Goal: Find specific page/section: Find specific page/section

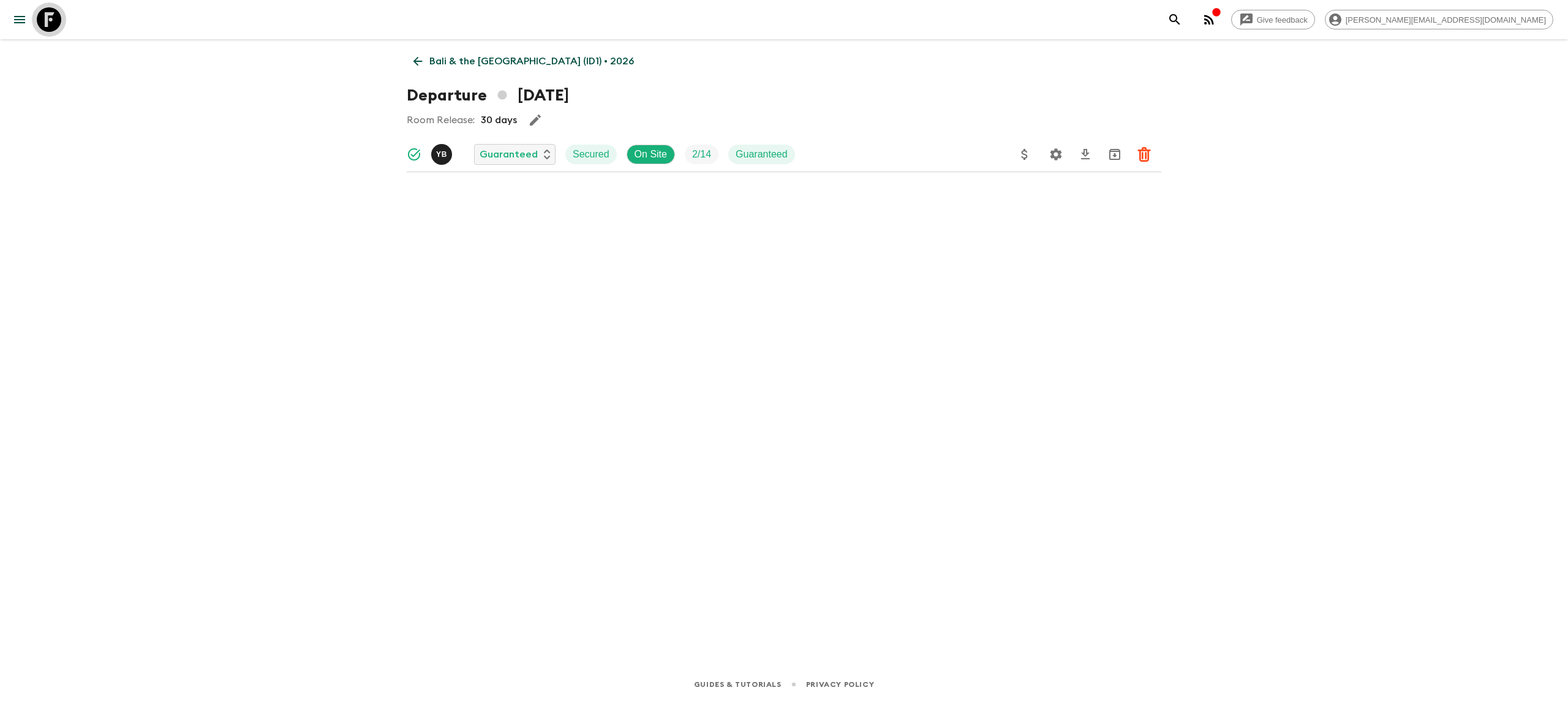
click at [55, 20] on icon at bounding box center [49, 20] width 25 height 25
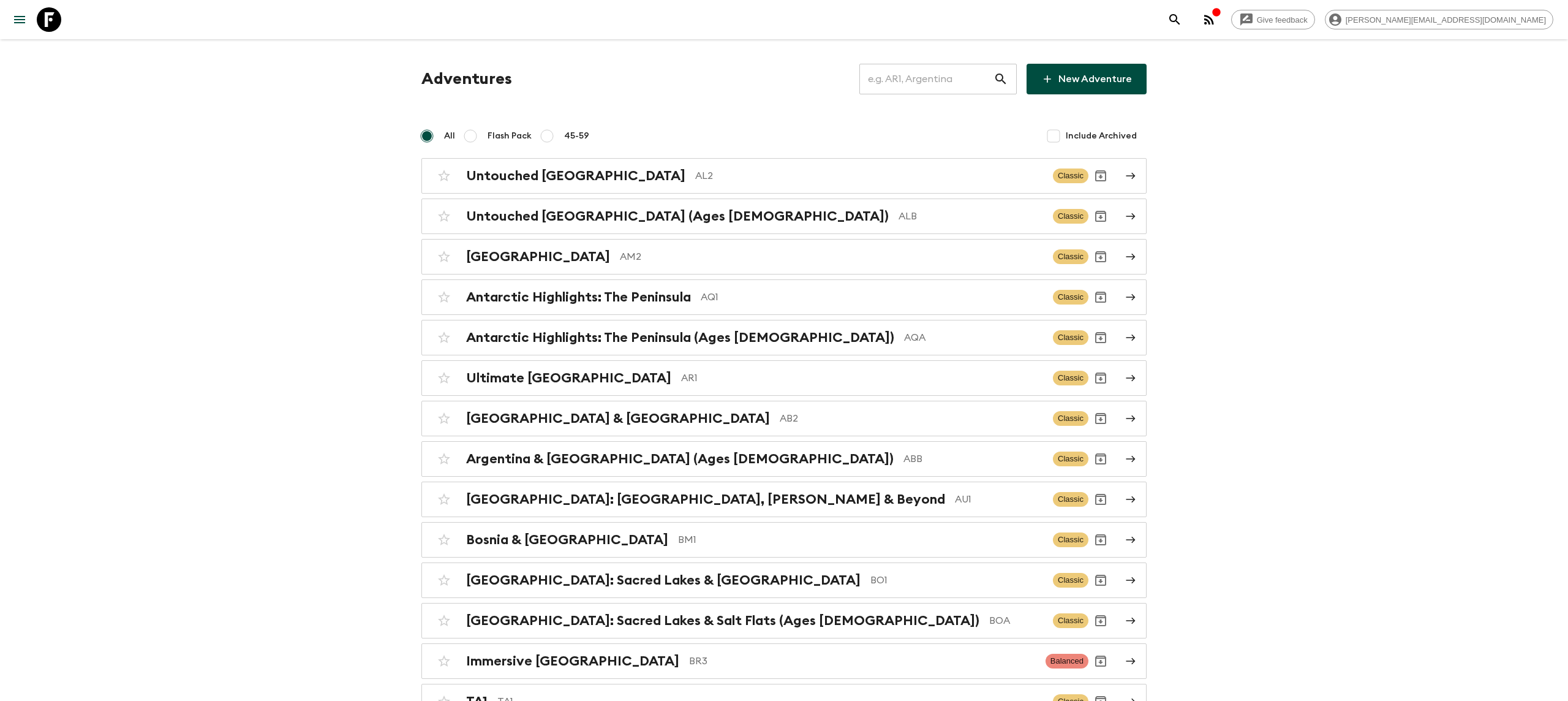
click at [932, 62] on input "text" at bounding box center [926, 79] width 134 height 34
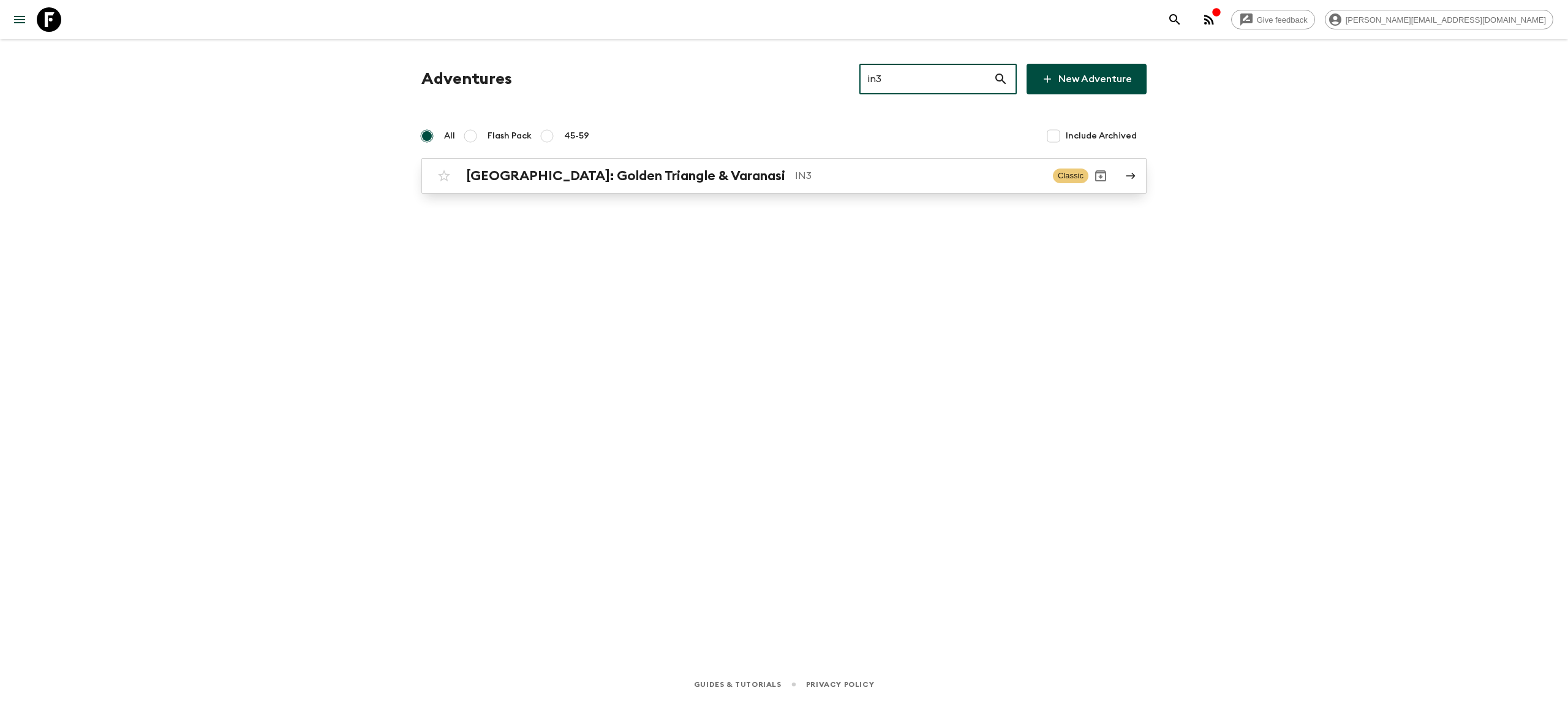
type input "in3"
click at [593, 170] on h2 "[GEOGRAPHIC_DATA]: Golden Triangle & Varanasi" at bounding box center [626, 175] width 319 height 16
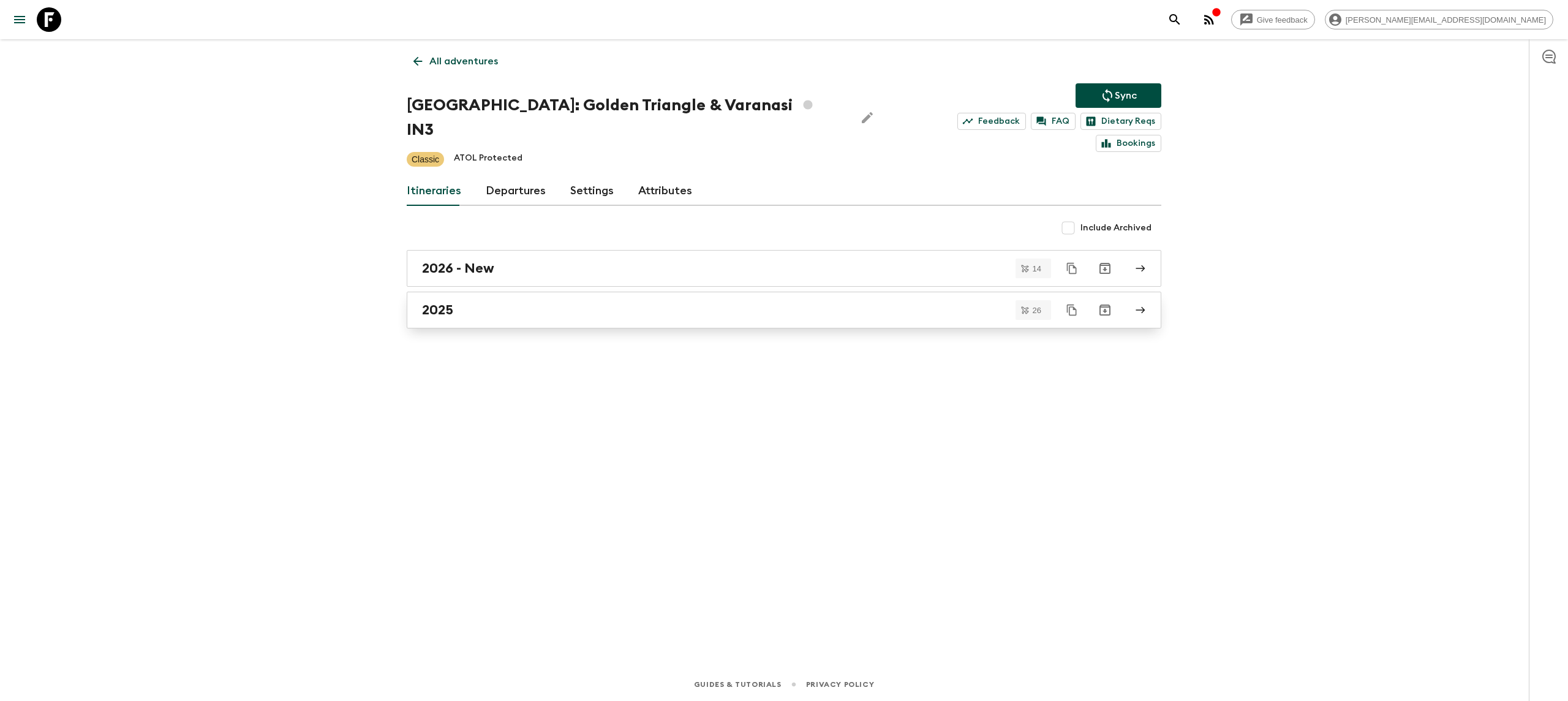
click at [513, 302] on div "2025" at bounding box center [772, 310] width 701 height 16
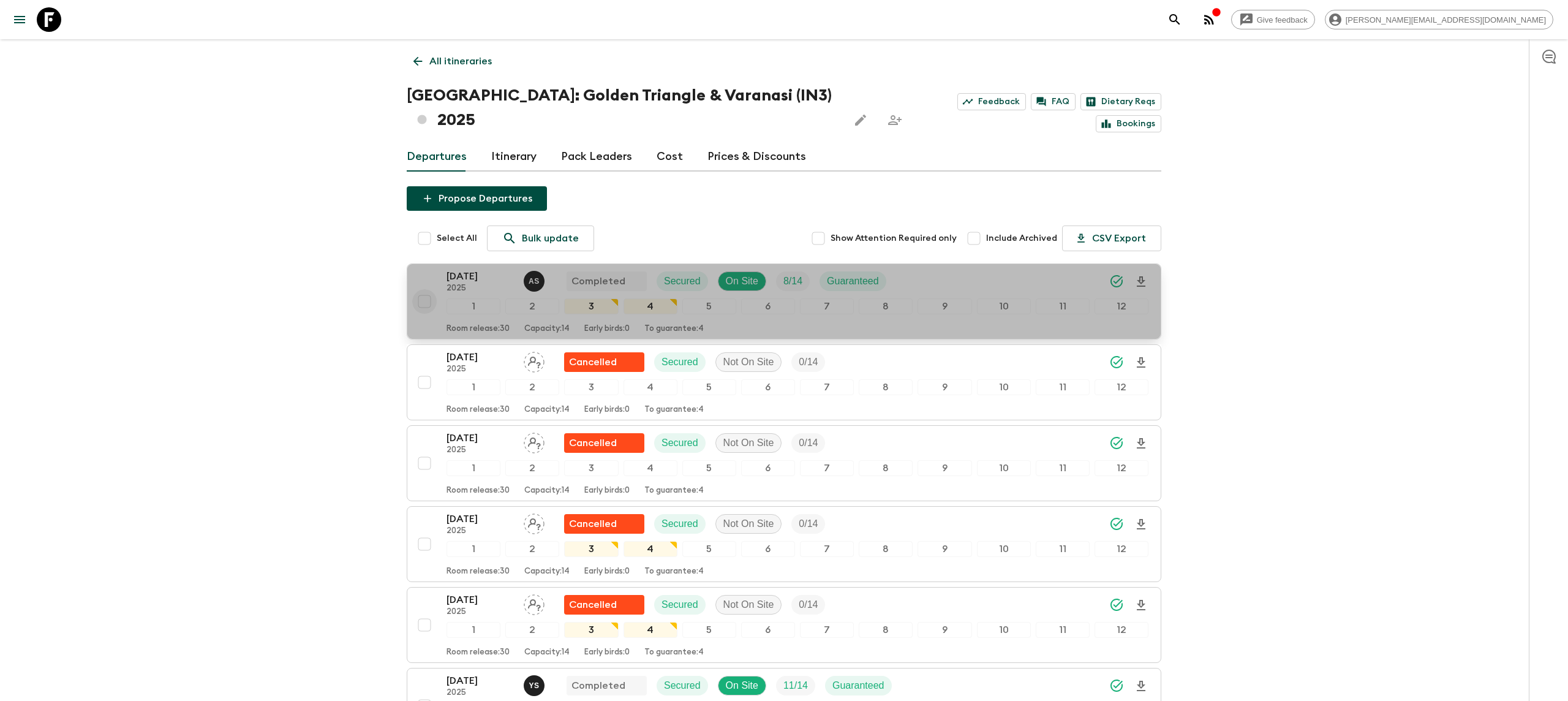
click at [426, 289] on input "checkbox" at bounding box center [424, 301] width 25 height 25
checkbox input "true"
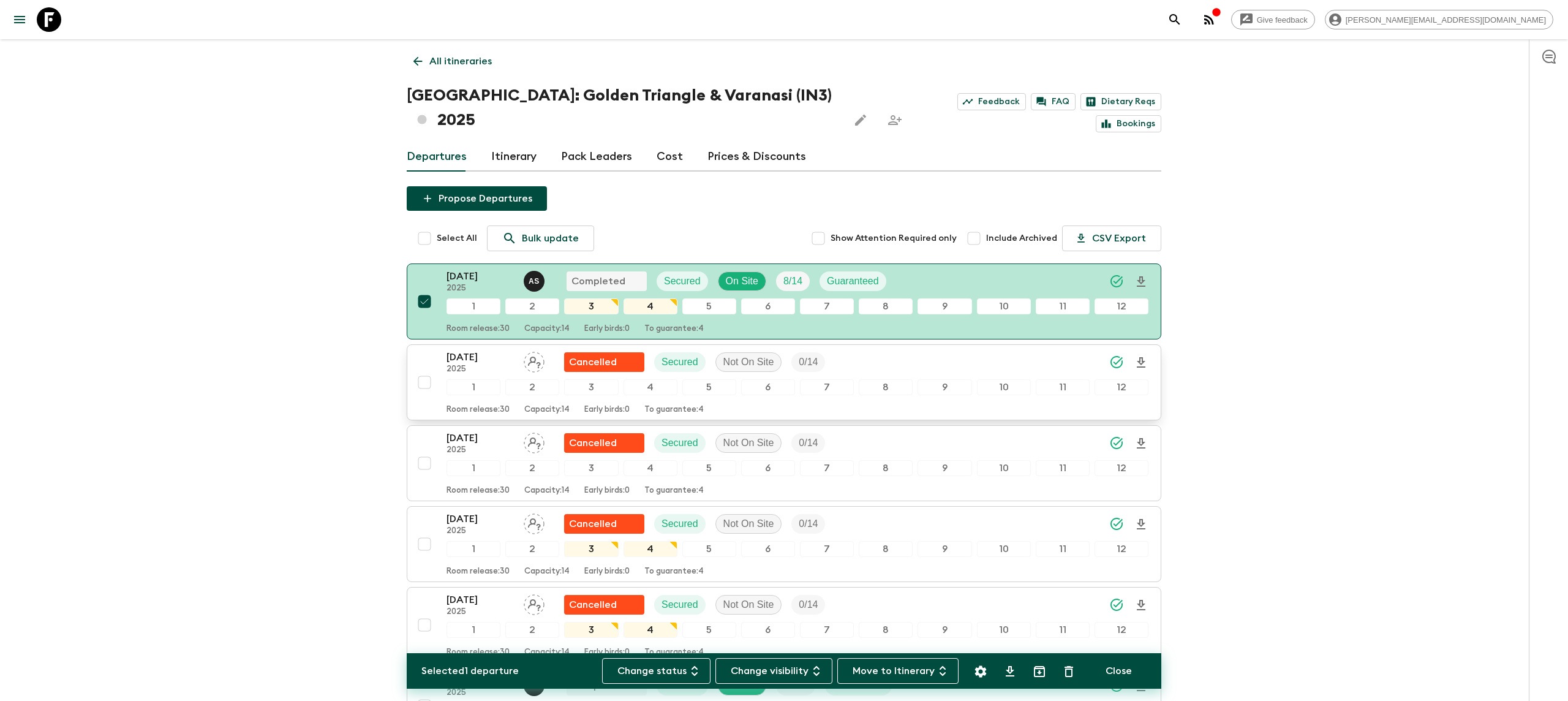
click at [426, 370] on input "checkbox" at bounding box center [424, 382] width 25 height 25
checkbox input "true"
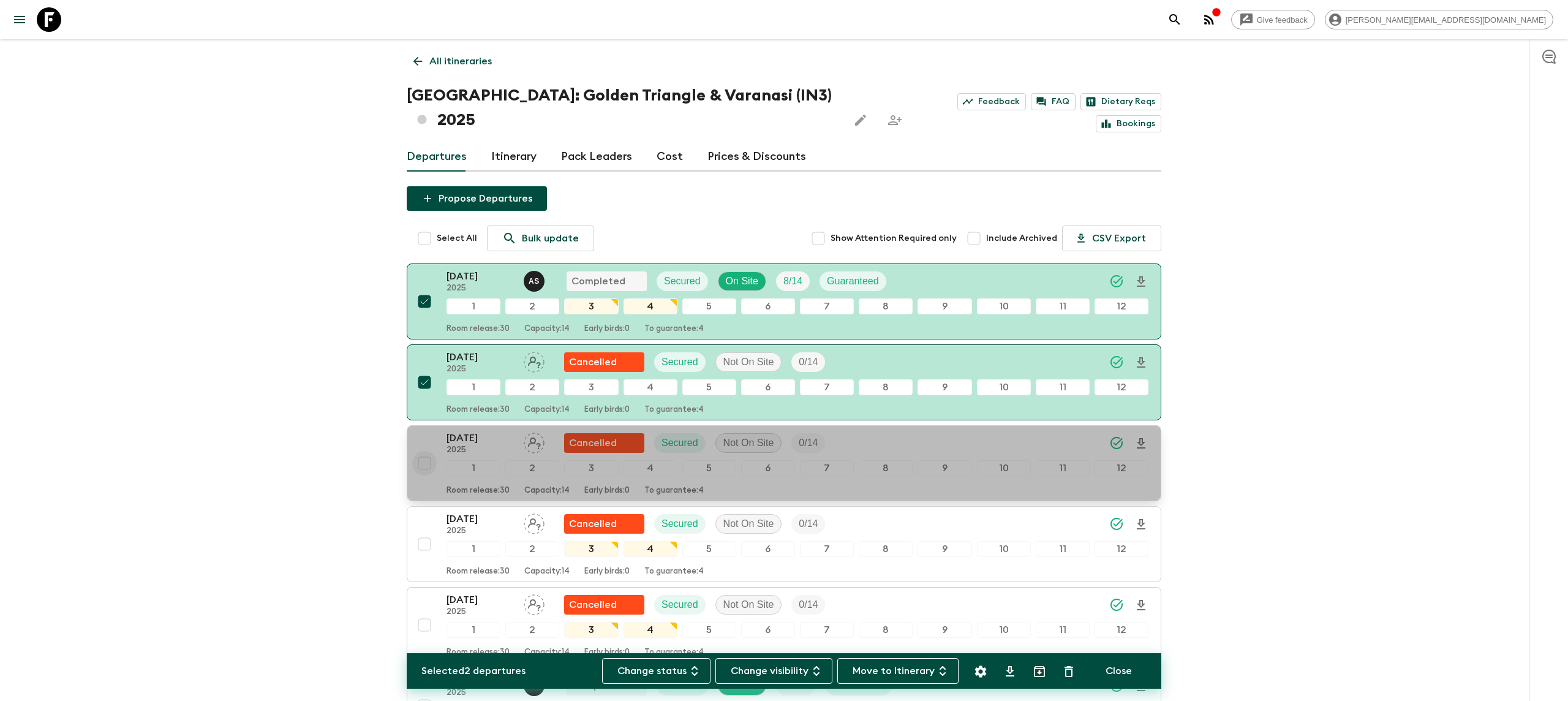
click at [425, 451] on input "checkbox" at bounding box center [424, 463] width 25 height 25
checkbox input "true"
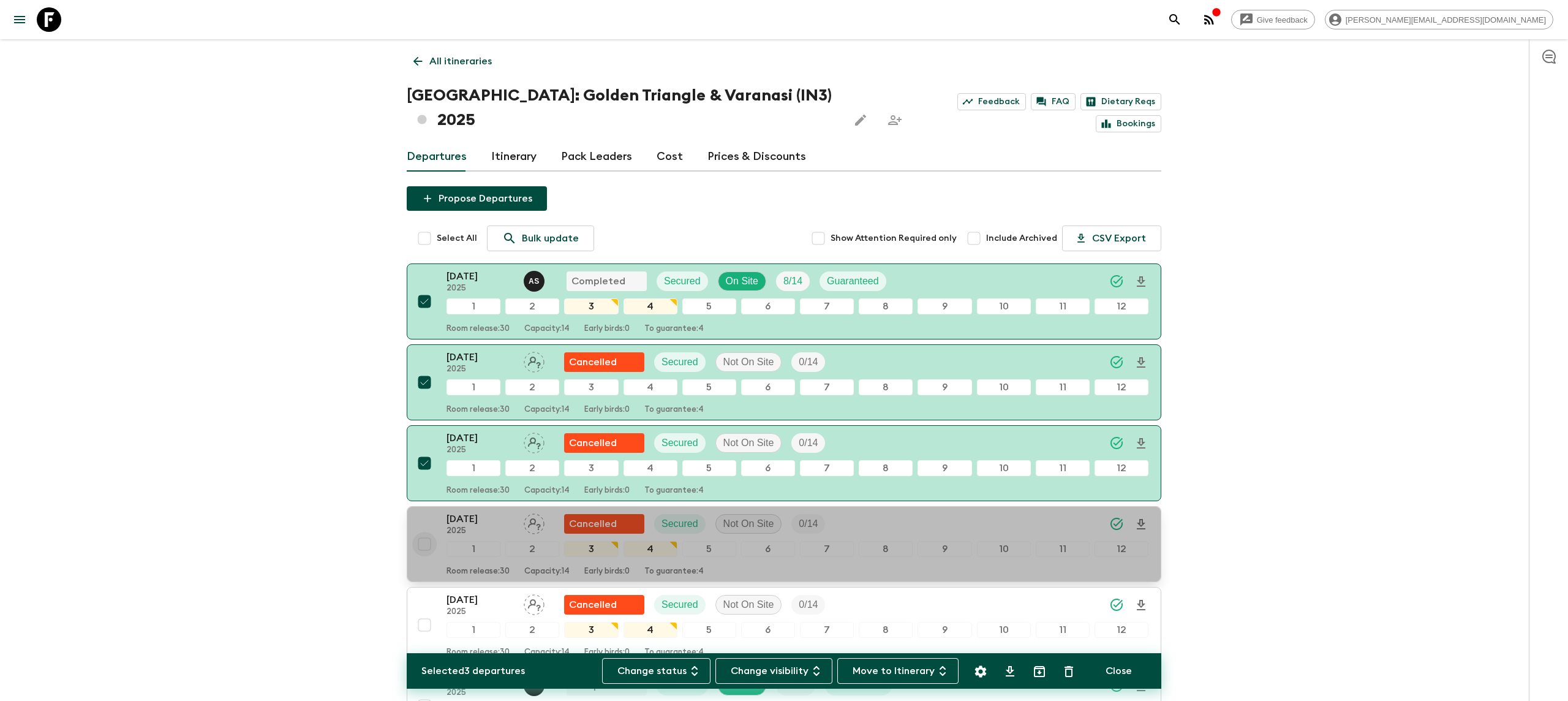
click at [425, 532] on input "checkbox" at bounding box center [424, 544] width 25 height 25
checkbox input "true"
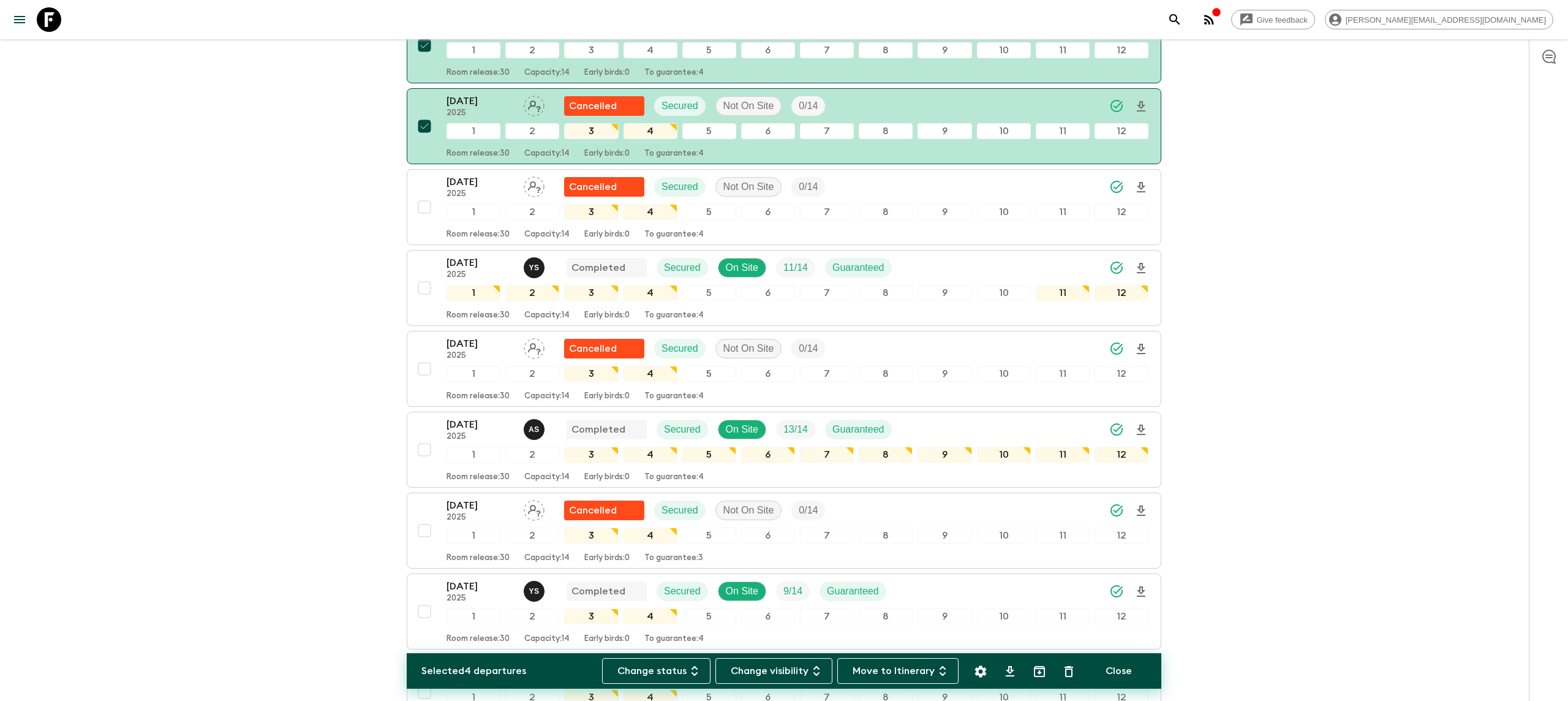
scroll to position [427, 0]
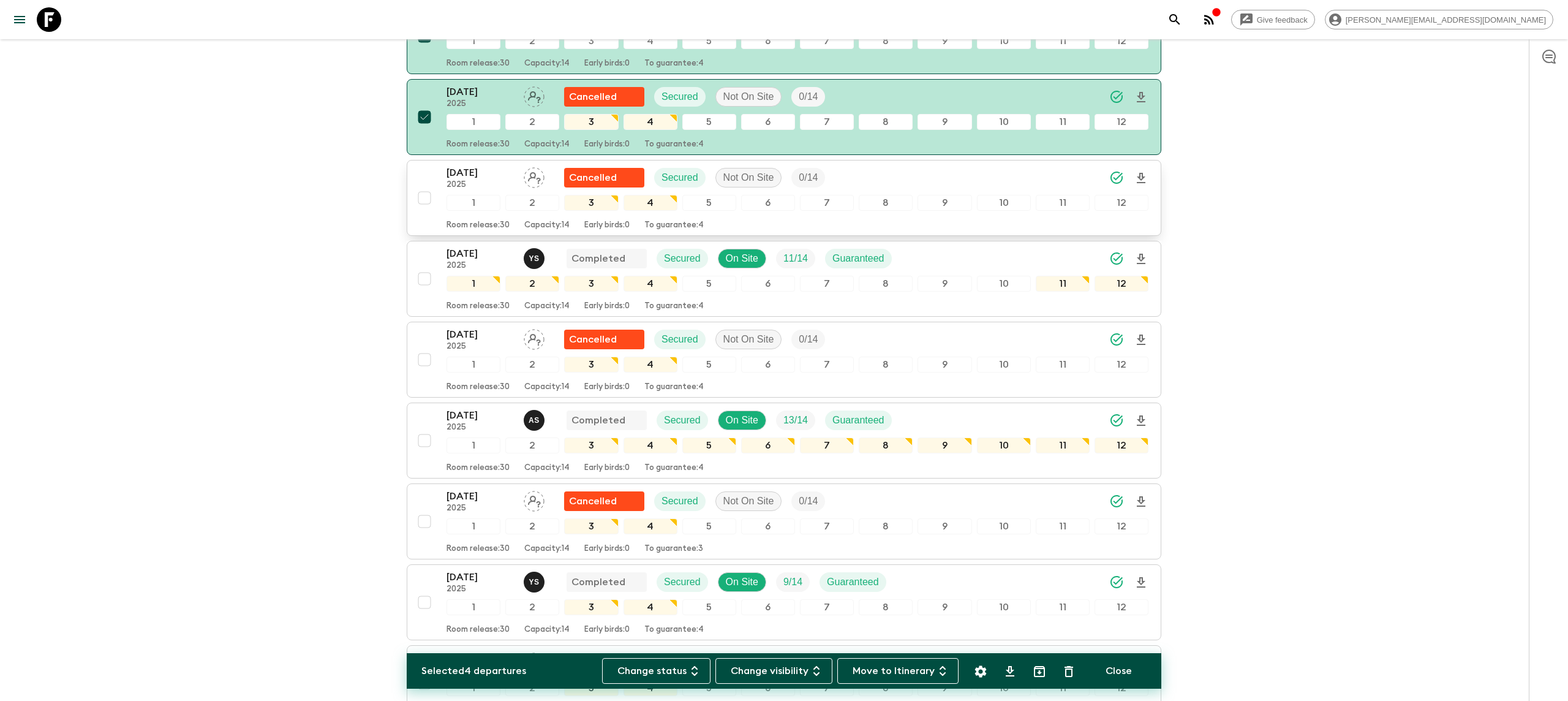
click at [420, 186] on input "checkbox" at bounding box center [424, 198] width 25 height 25
checkbox input "true"
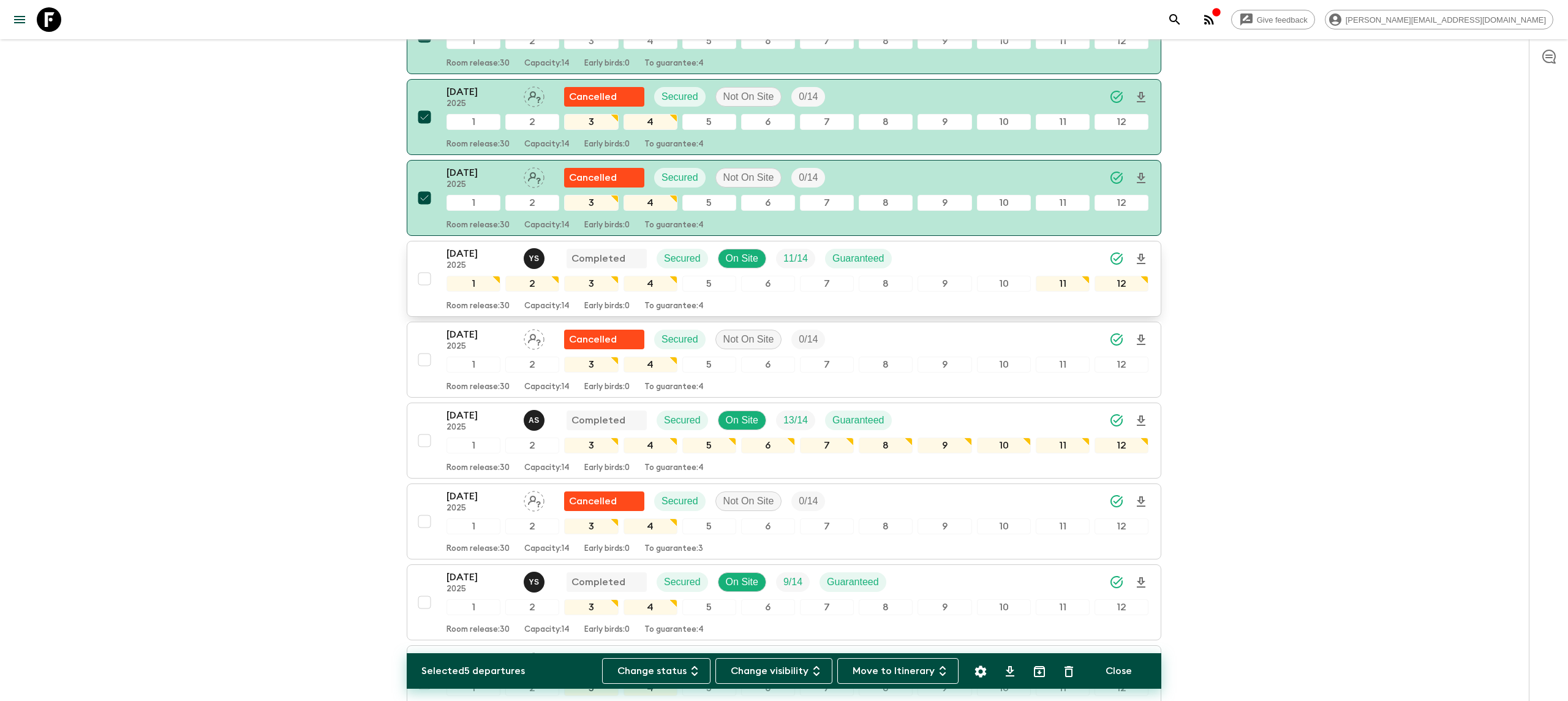
click at [415, 267] on input "checkbox" at bounding box center [424, 279] width 25 height 25
checkbox input "true"
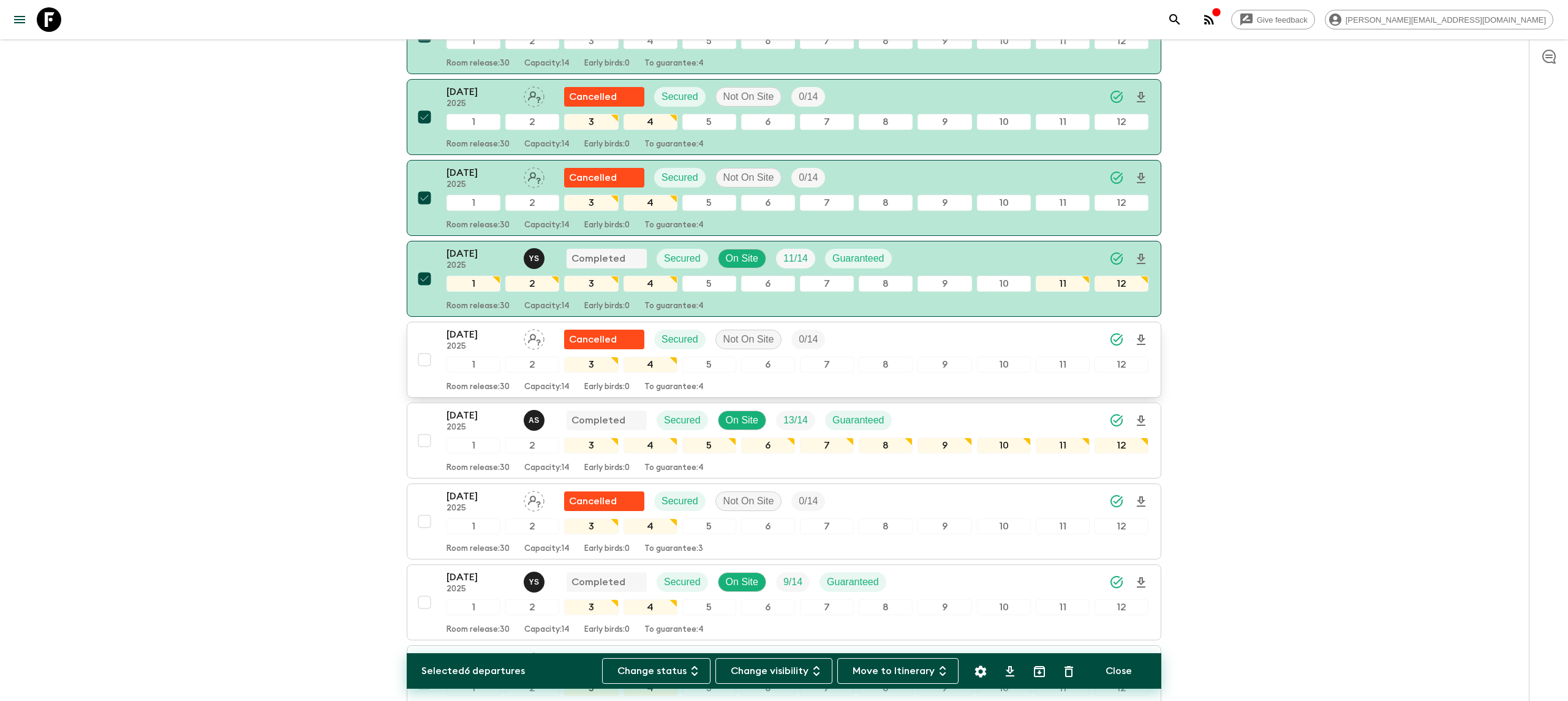
click at [423, 347] on input "checkbox" at bounding box center [424, 359] width 25 height 25
checkbox input "true"
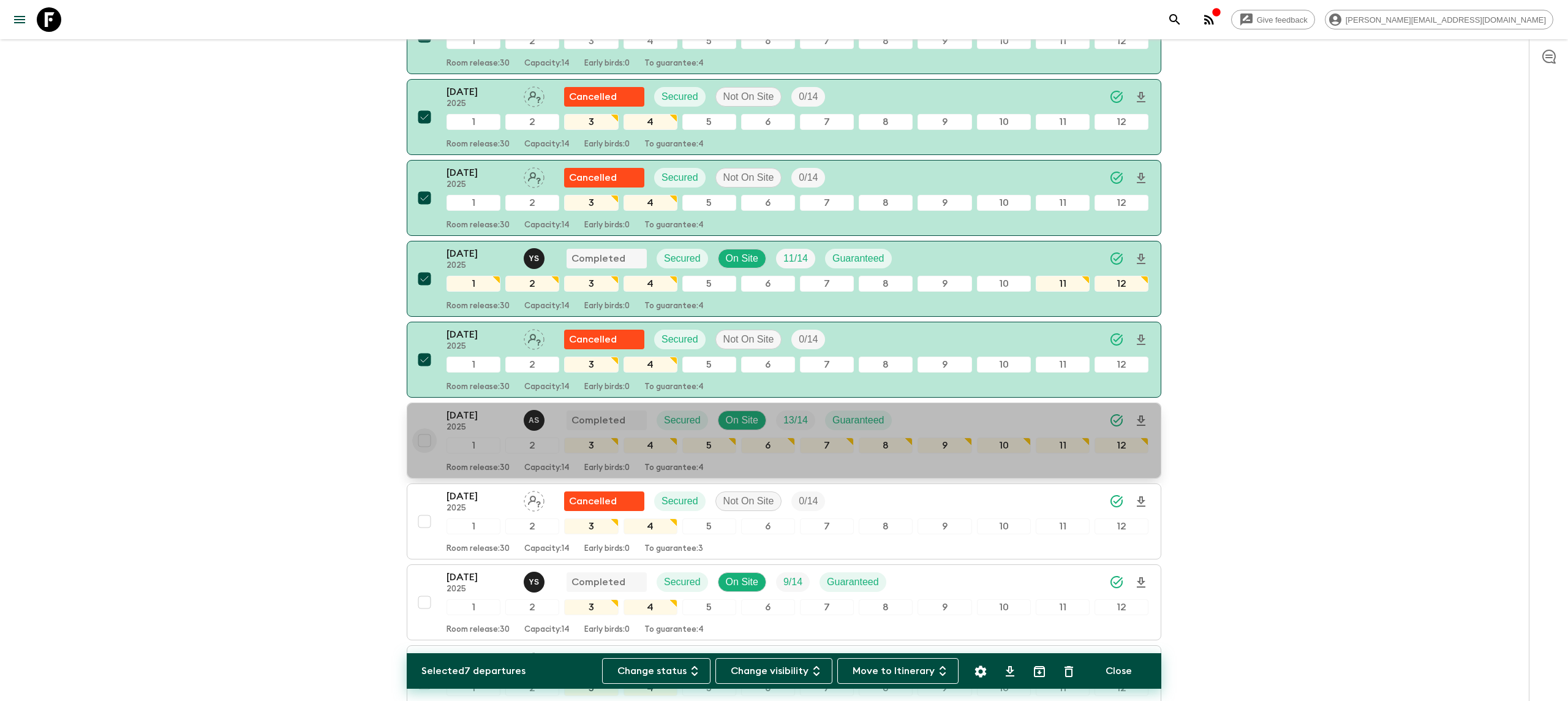
click at [424, 429] on input "checkbox" at bounding box center [424, 441] width 25 height 25
checkbox input "true"
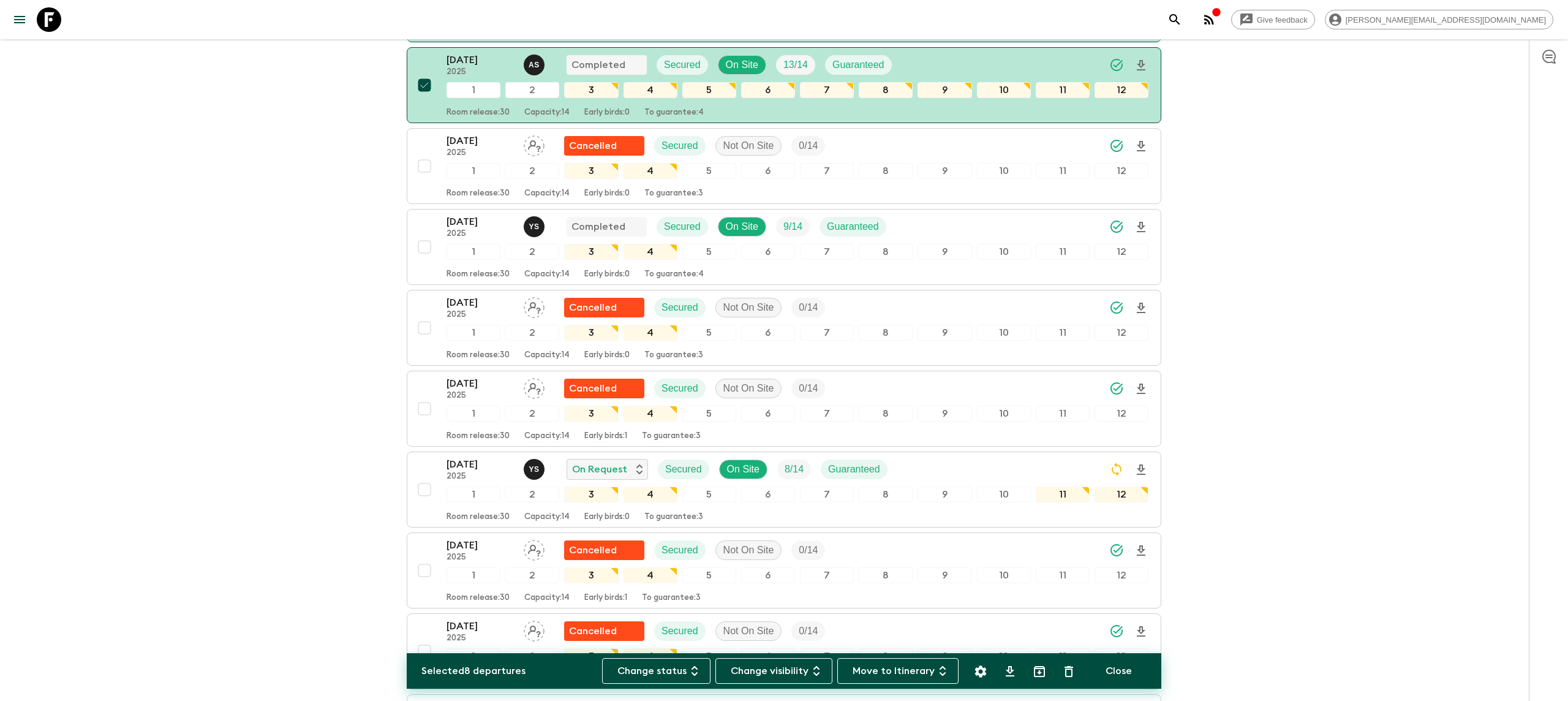
scroll to position [790, 0]
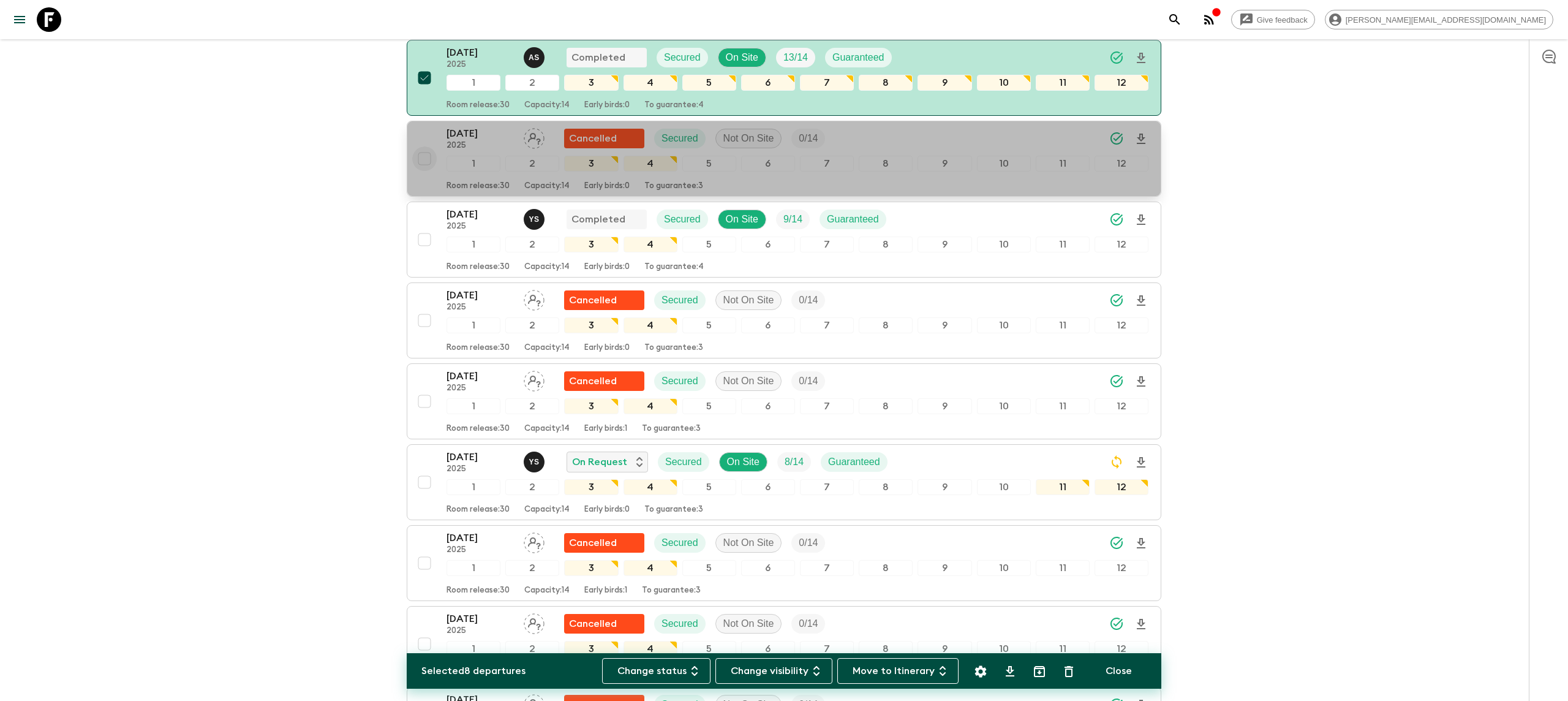
click at [428, 146] on input "checkbox" at bounding box center [424, 158] width 25 height 25
checkbox input "true"
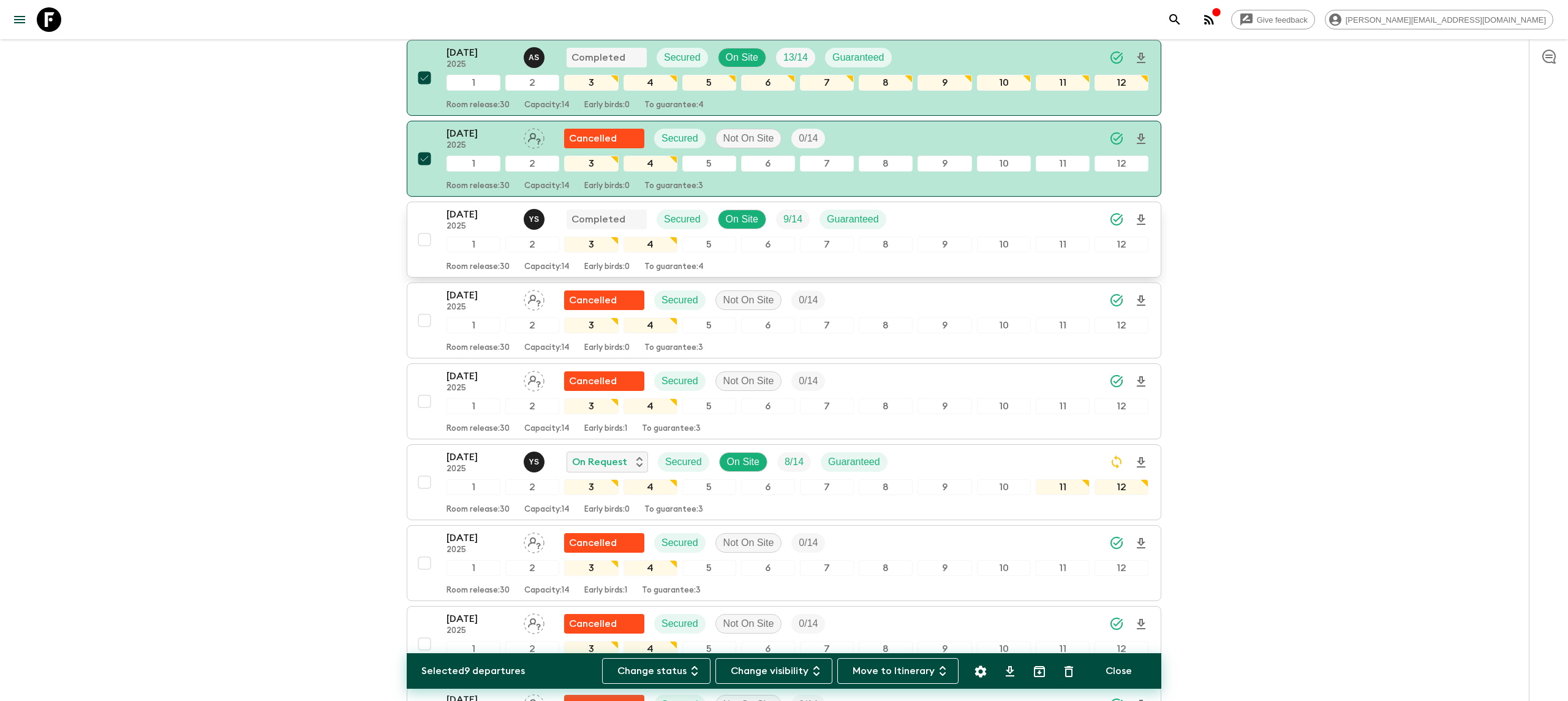
click at [425, 228] on input "checkbox" at bounding box center [424, 240] width 25 height 25
checkbox input "true"
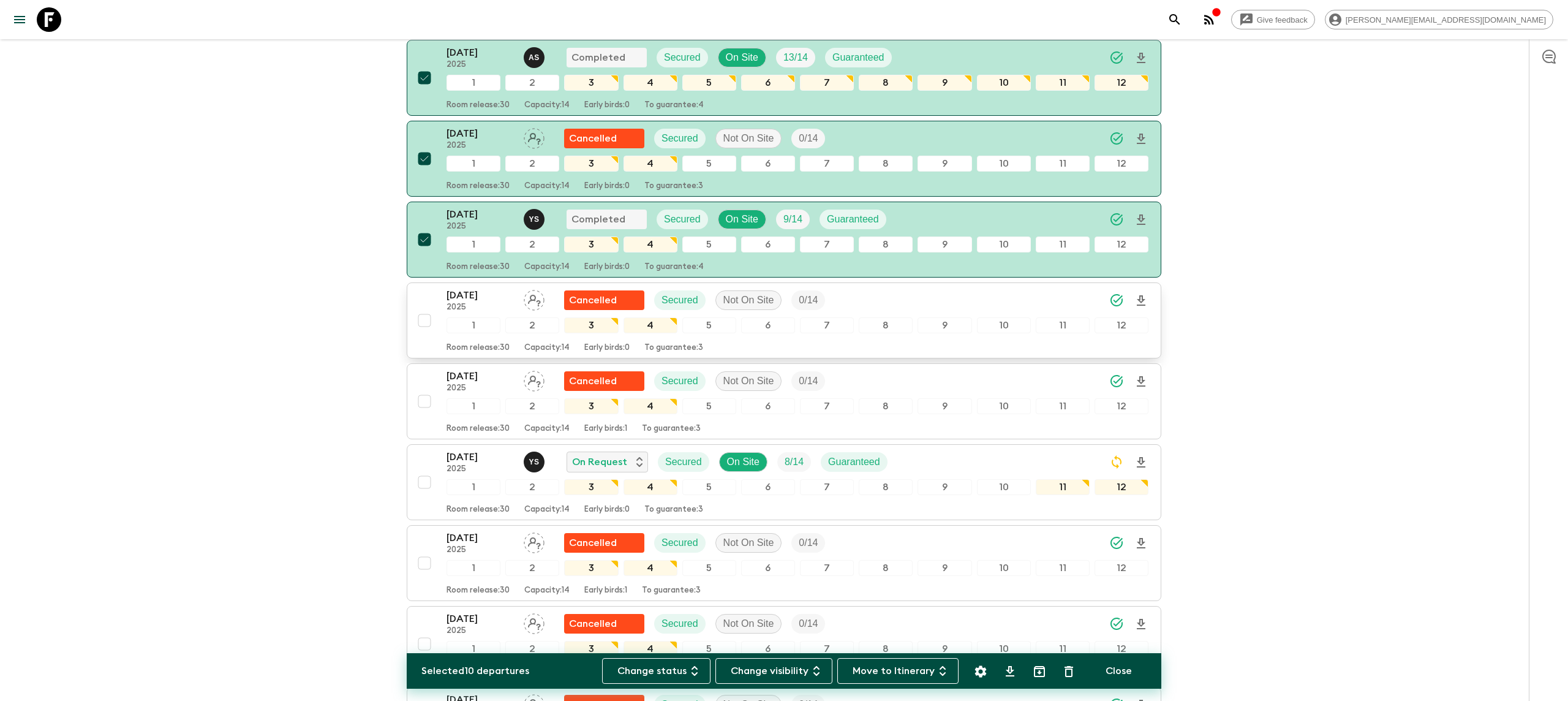
click at [427, 310] on input "checkbox" at bounding box center [424, 320] width 25 height 25
checkbox input "true"
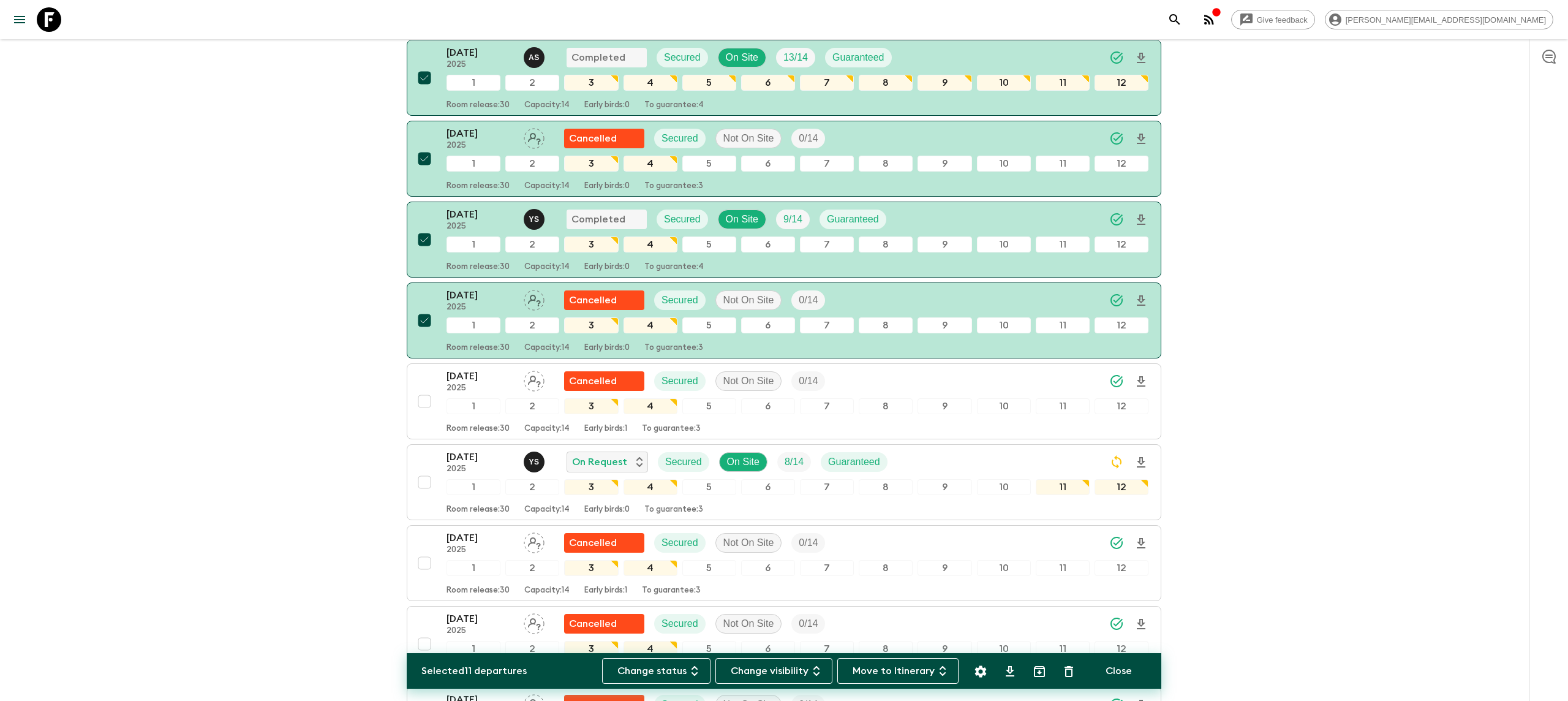
click at [1037, 671] on icon "Archive (Completed, Cancelled or Unsynced Departures only)" at bounding box center [1039, 671] width 14 height 14
checkbox input "false"
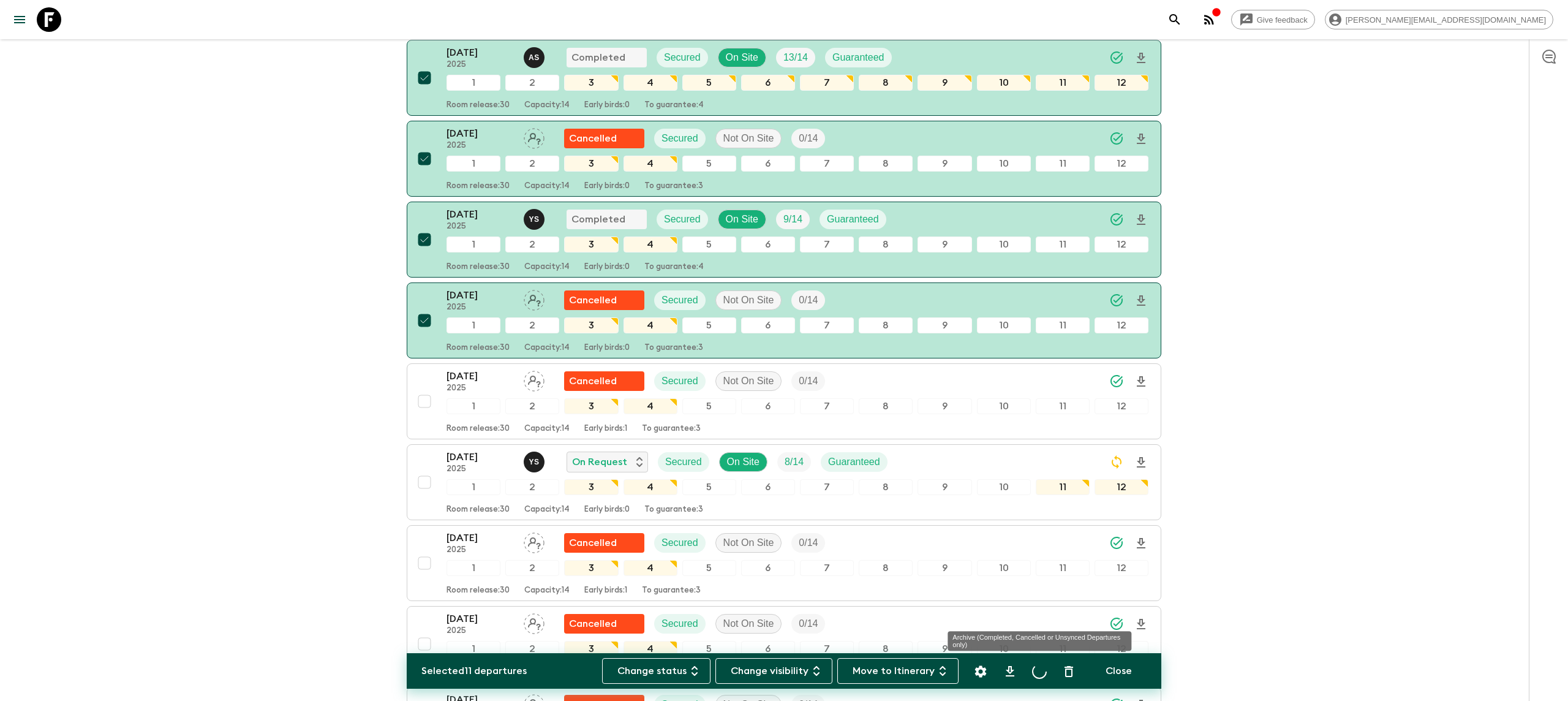
checkbox input "false"
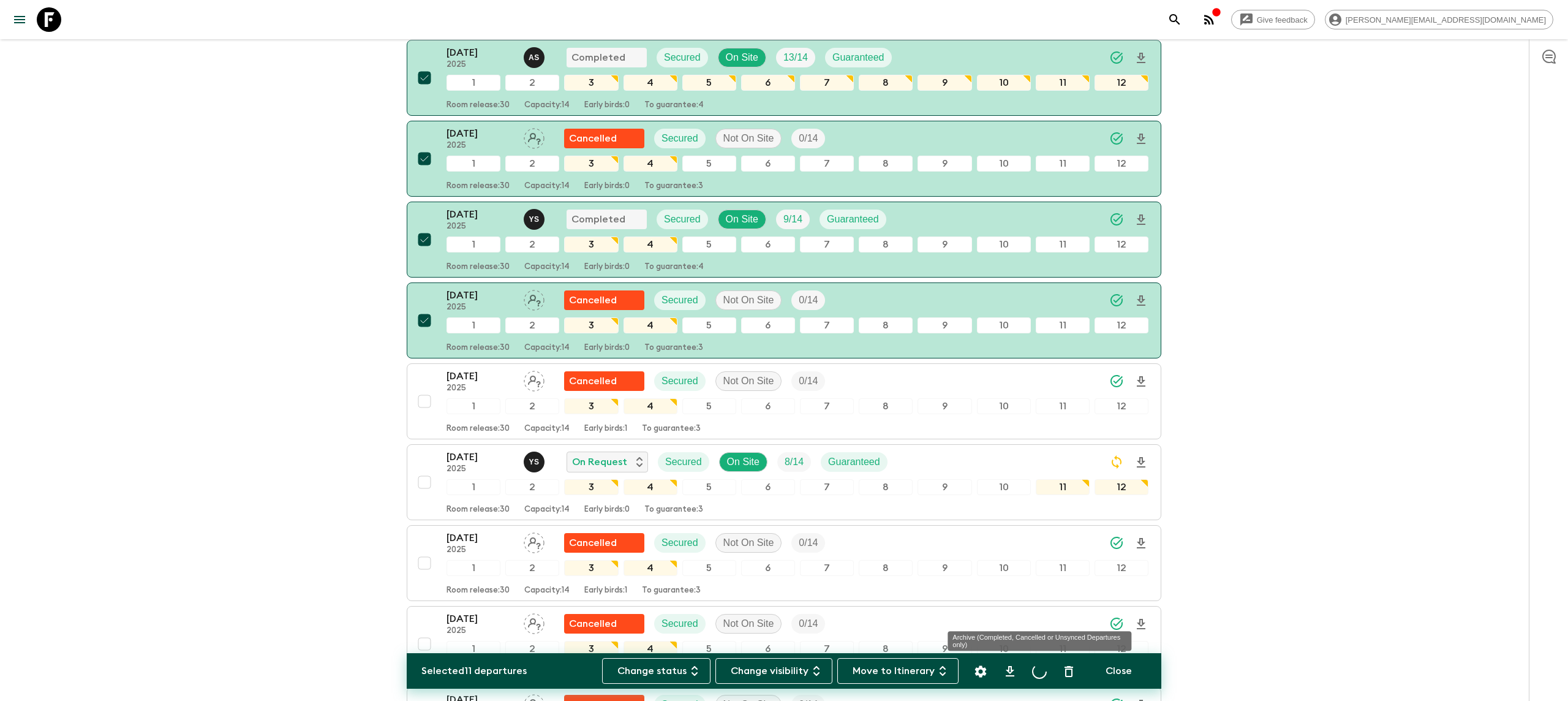
checkbox input "false"
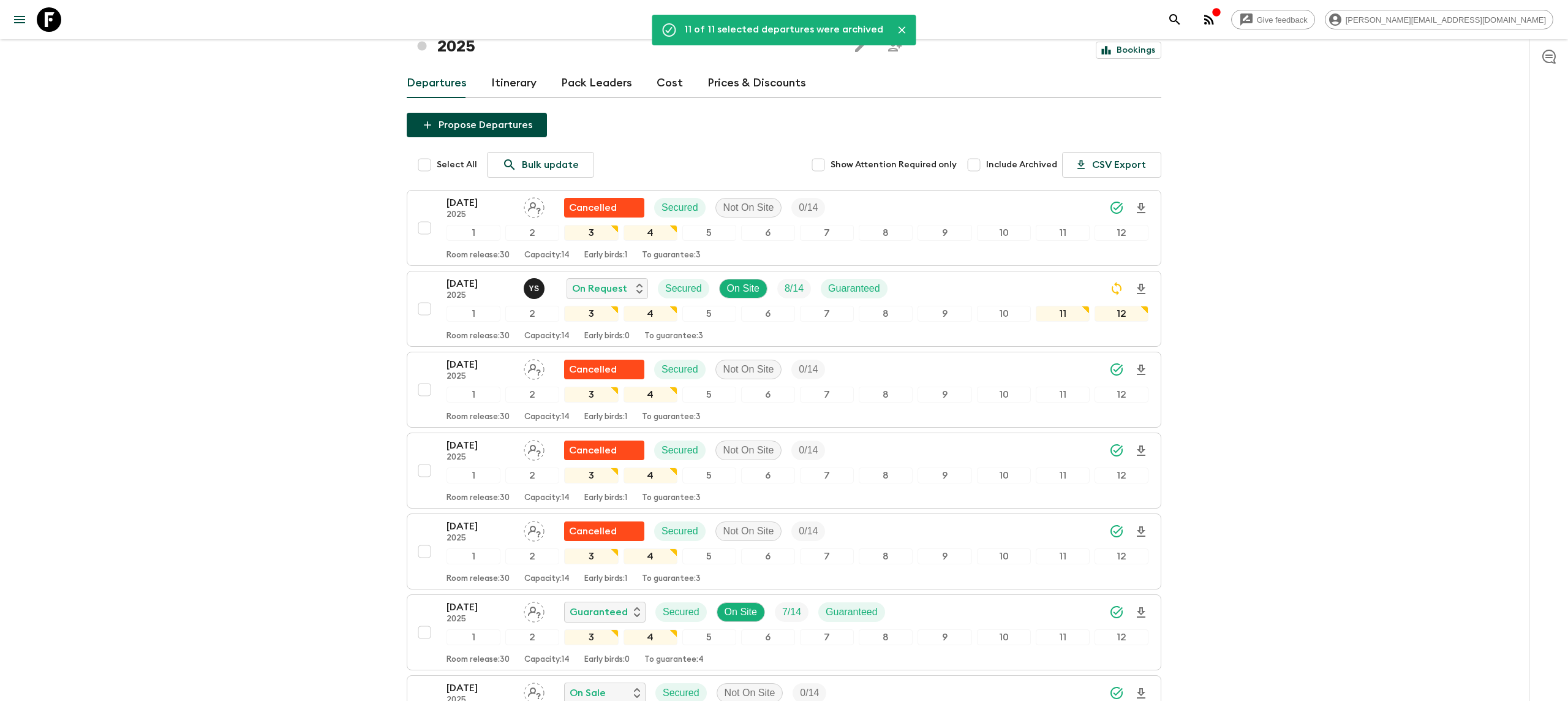
scroll to position [78, 0]
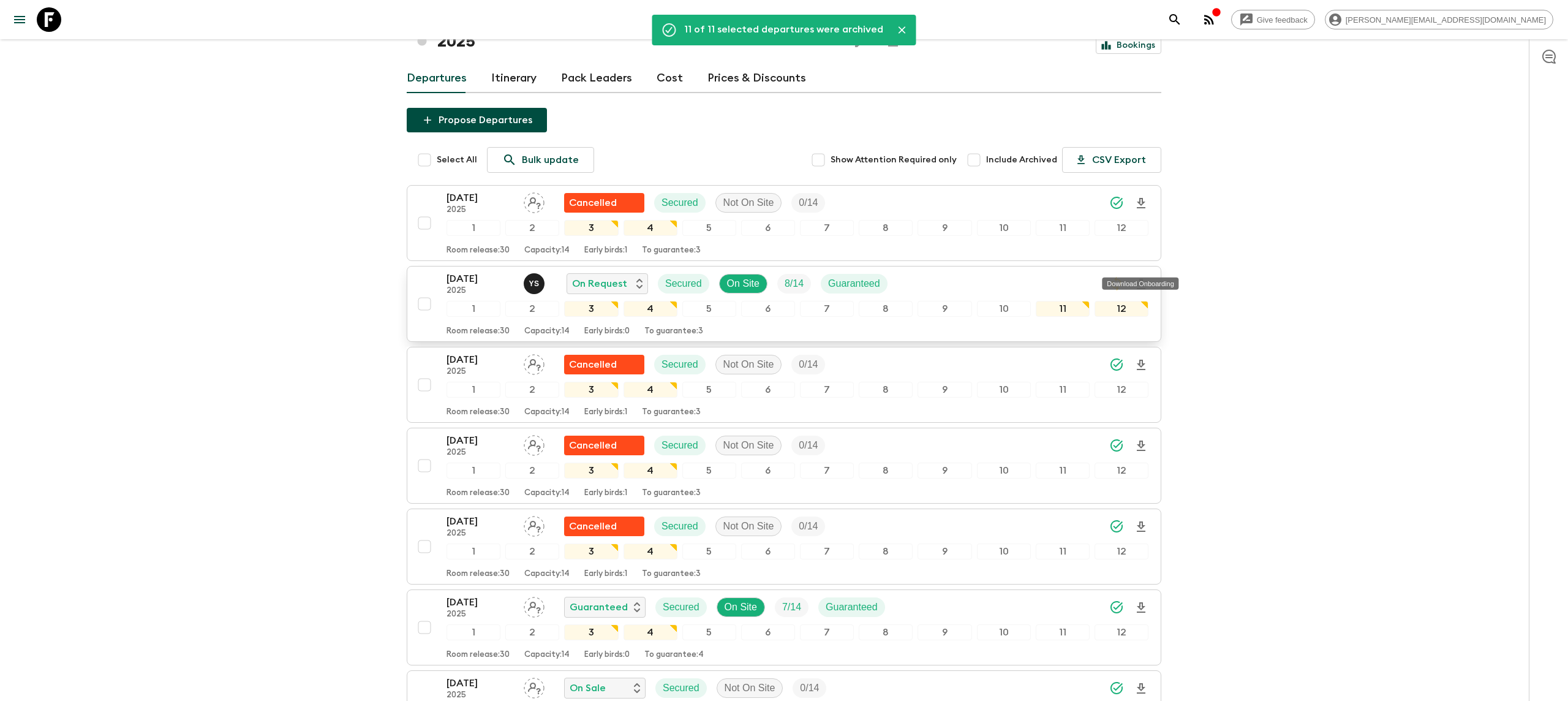
click at [1143, 277] on icon "Download Onboarding" at bounding box center [1141, 284] width 14 height 14
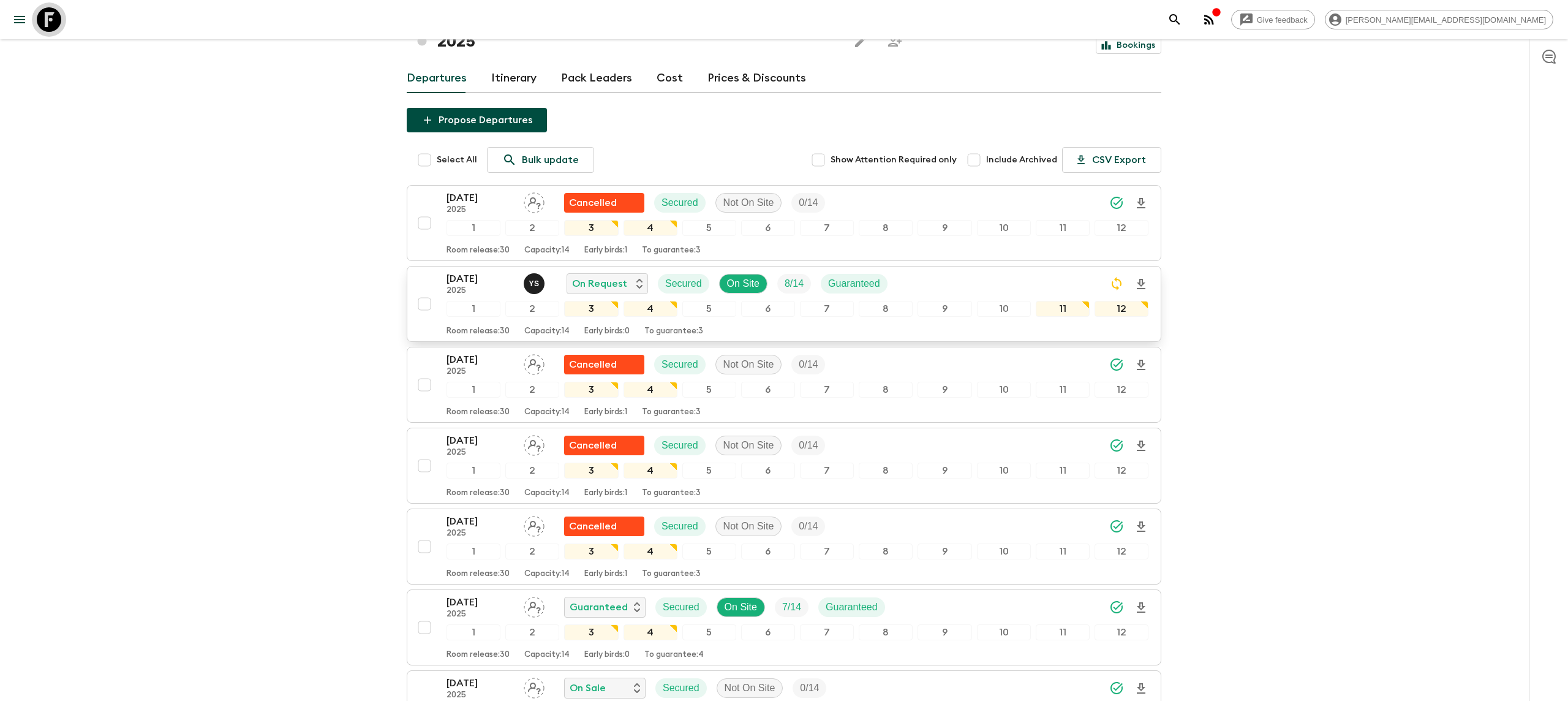
click at [54, 18] on icon at bounding box center [49, 20] width 25 height 25
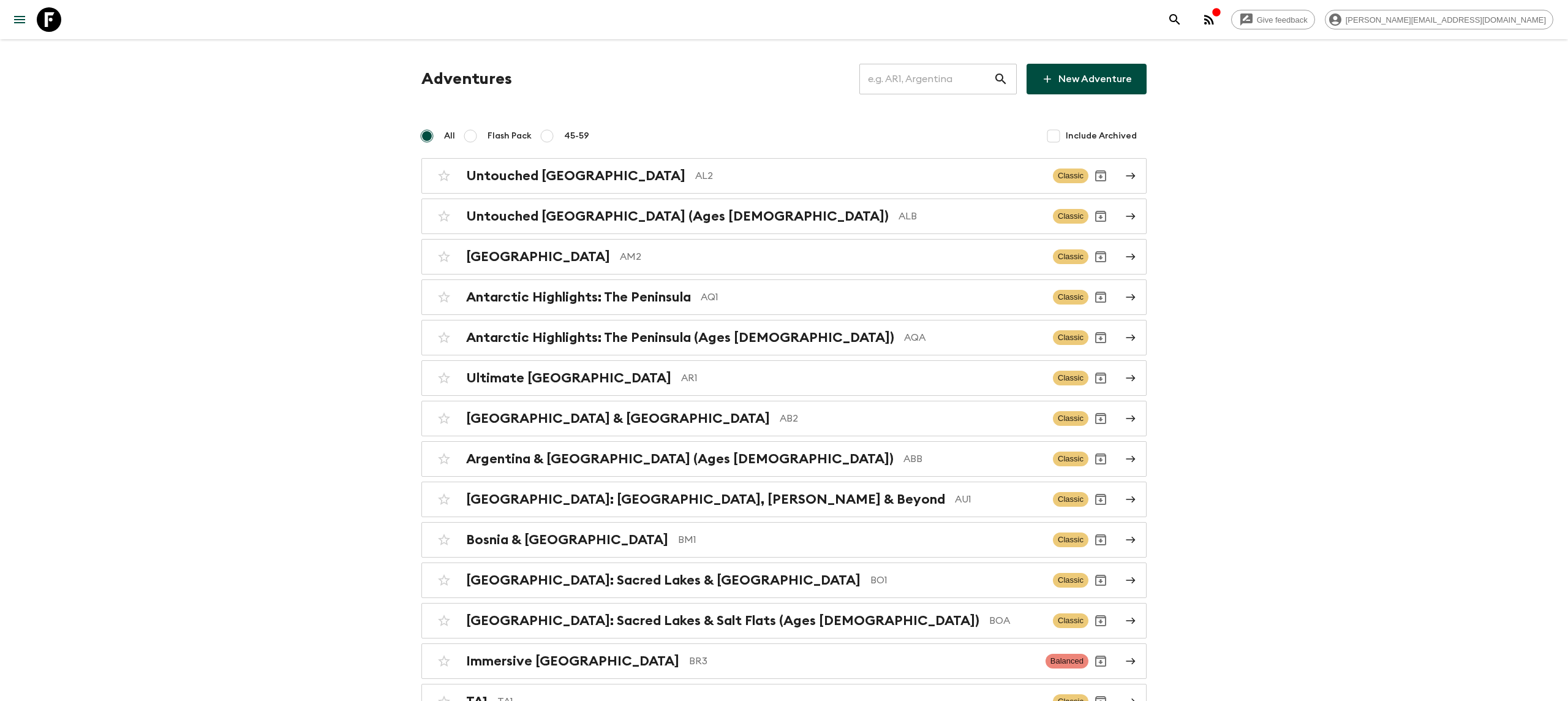
click at [946, 74] on input "text" at bounding box center [926, 79] width 134 height 34
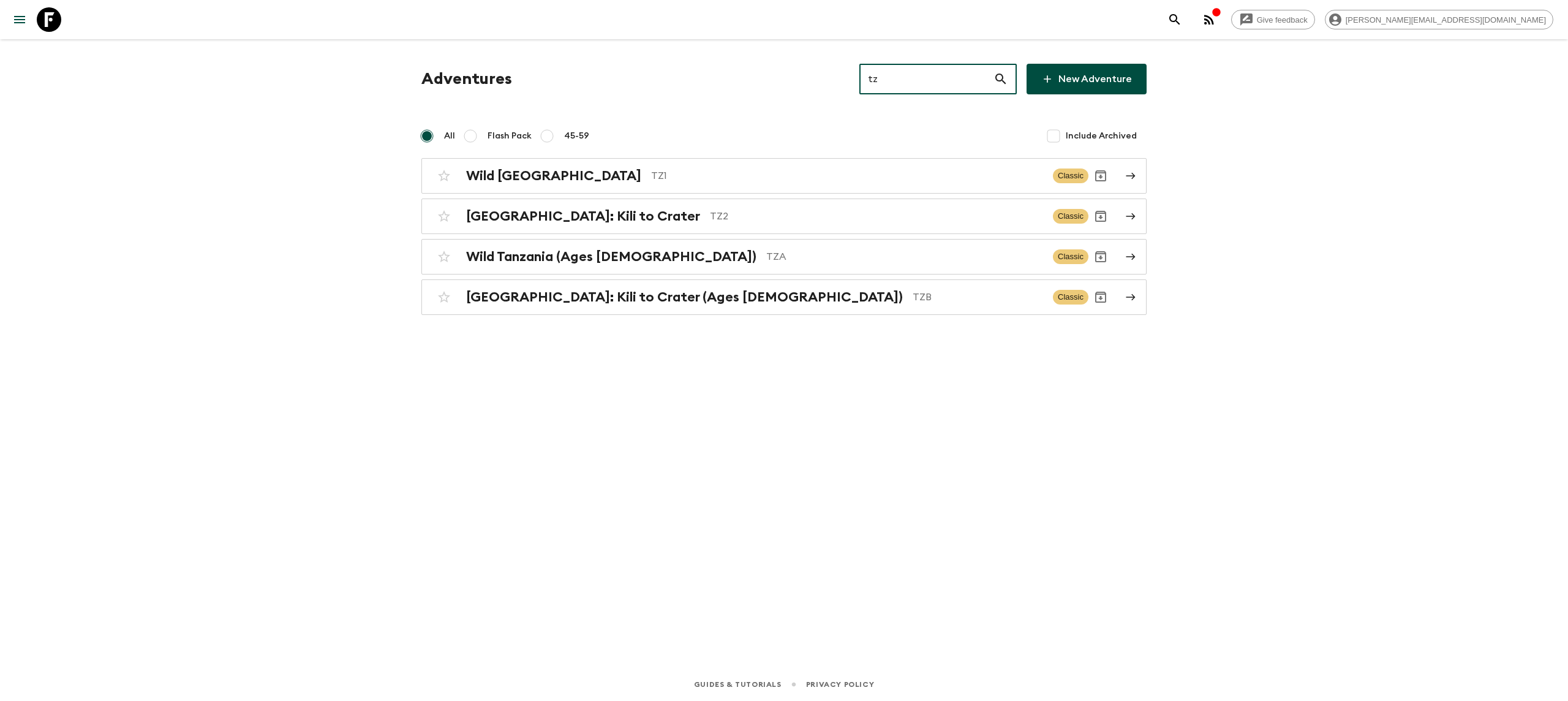
type input "tz2"
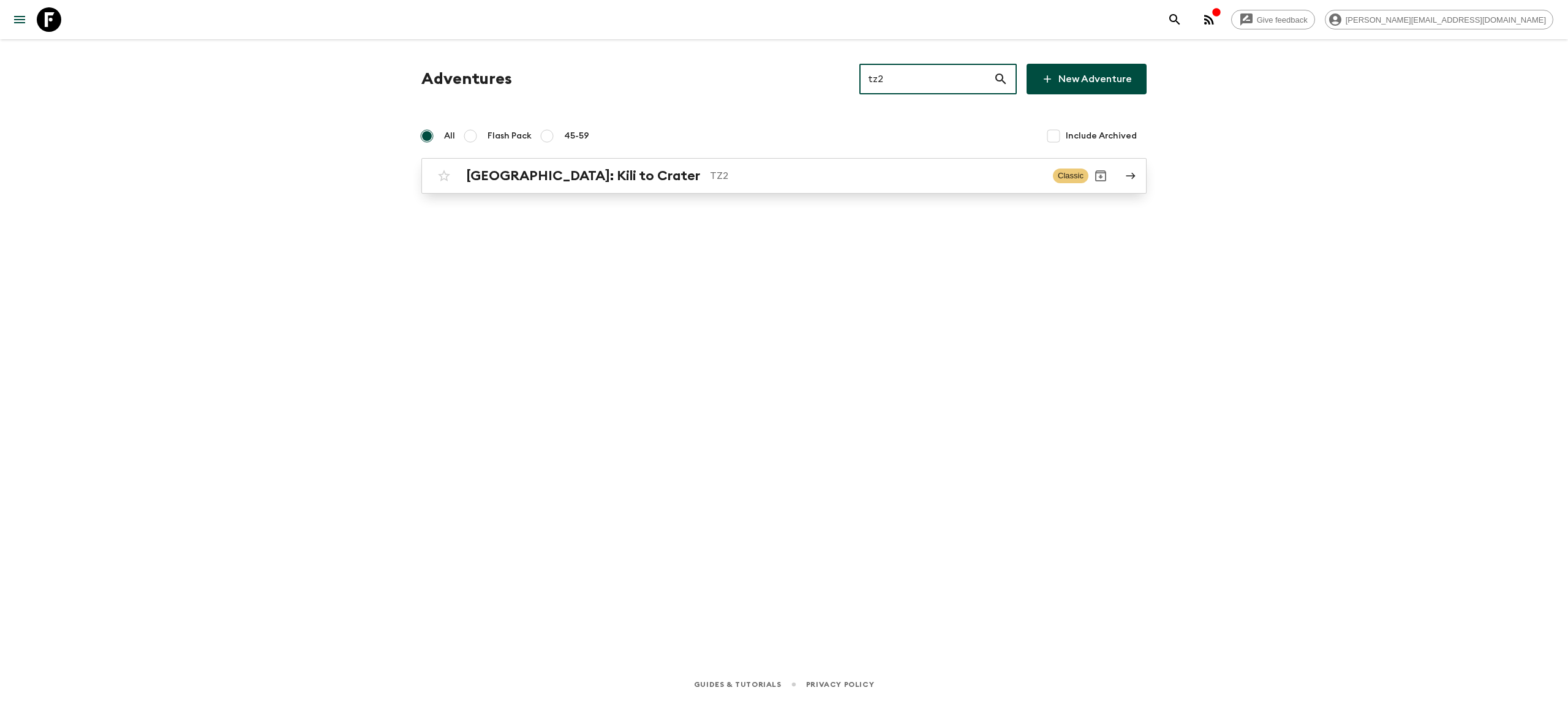
click at [710, 171] on p "TZ2" at bounding box center [876, 175] width 333 height 14
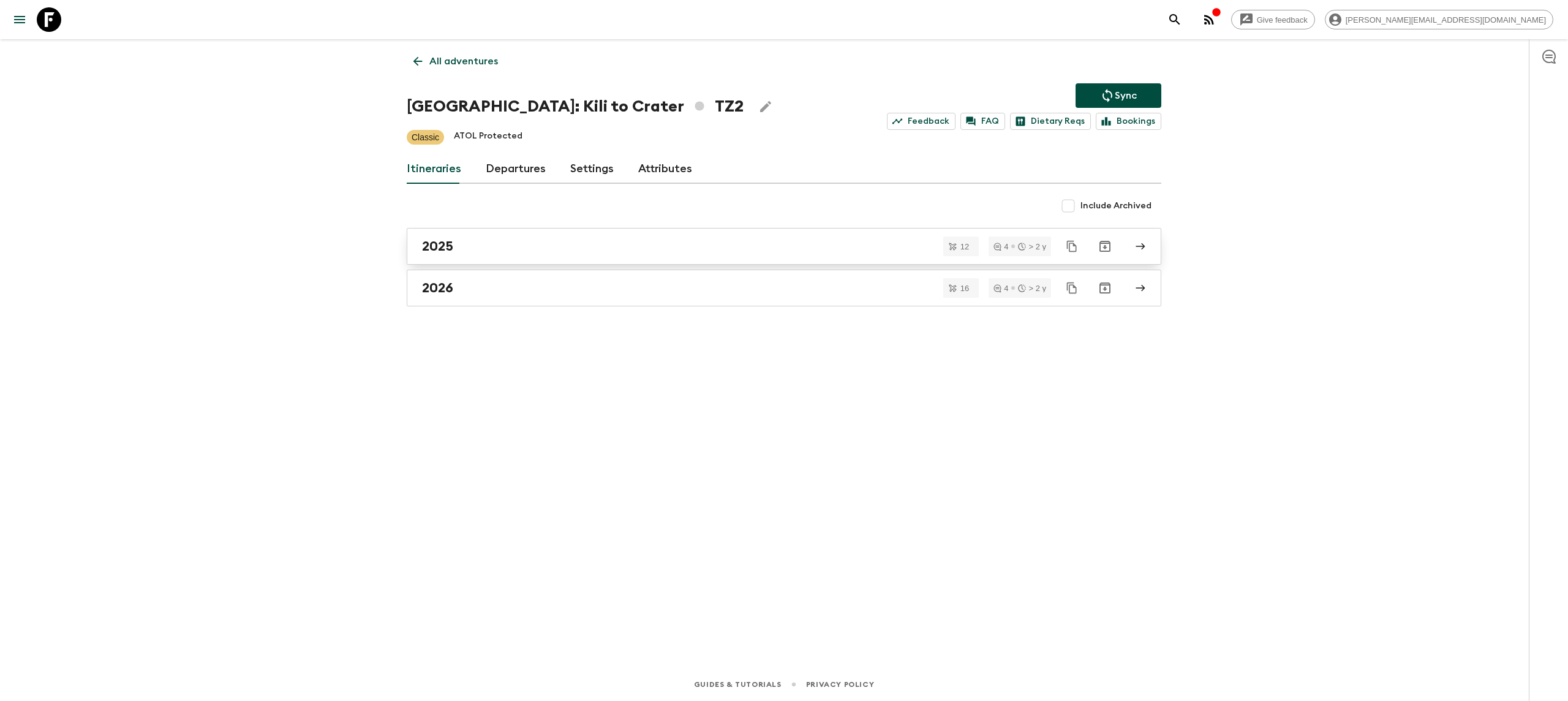
click at [459, 247] on div "2025" at bounding box center [772, 246] width 701 height 16
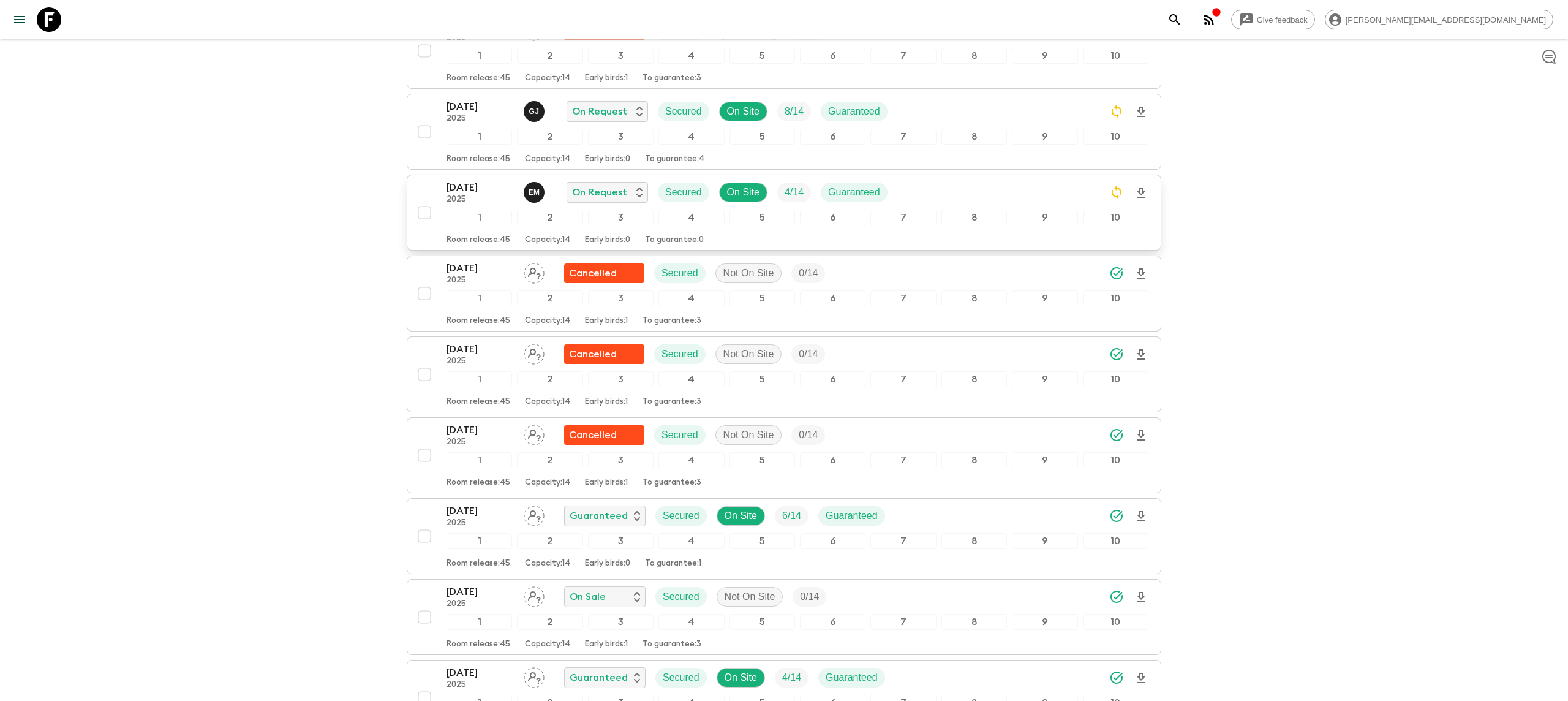
scroll to position [285, 0]
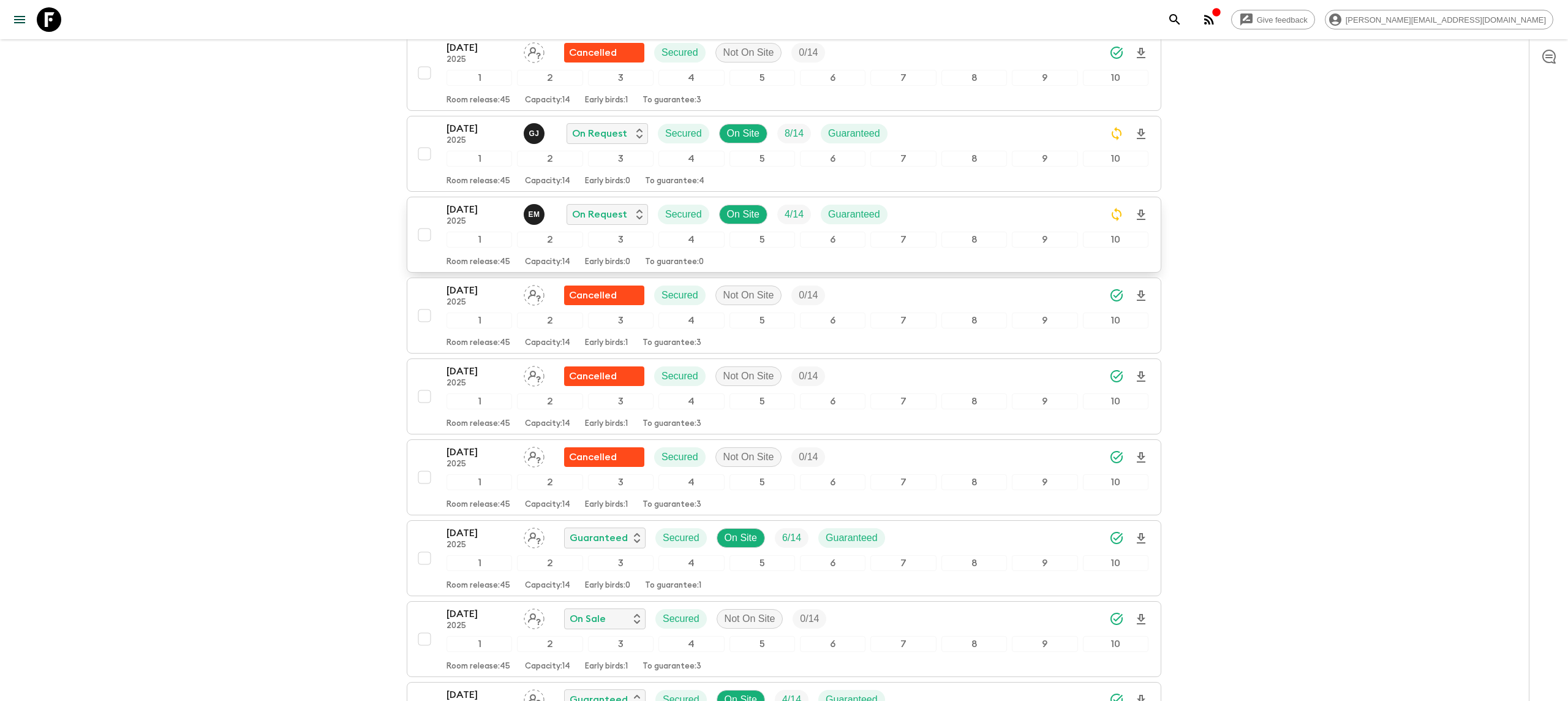
click at [478, 216] on p "[DATE]" at bounding box center [480, 209] width 67 height 14
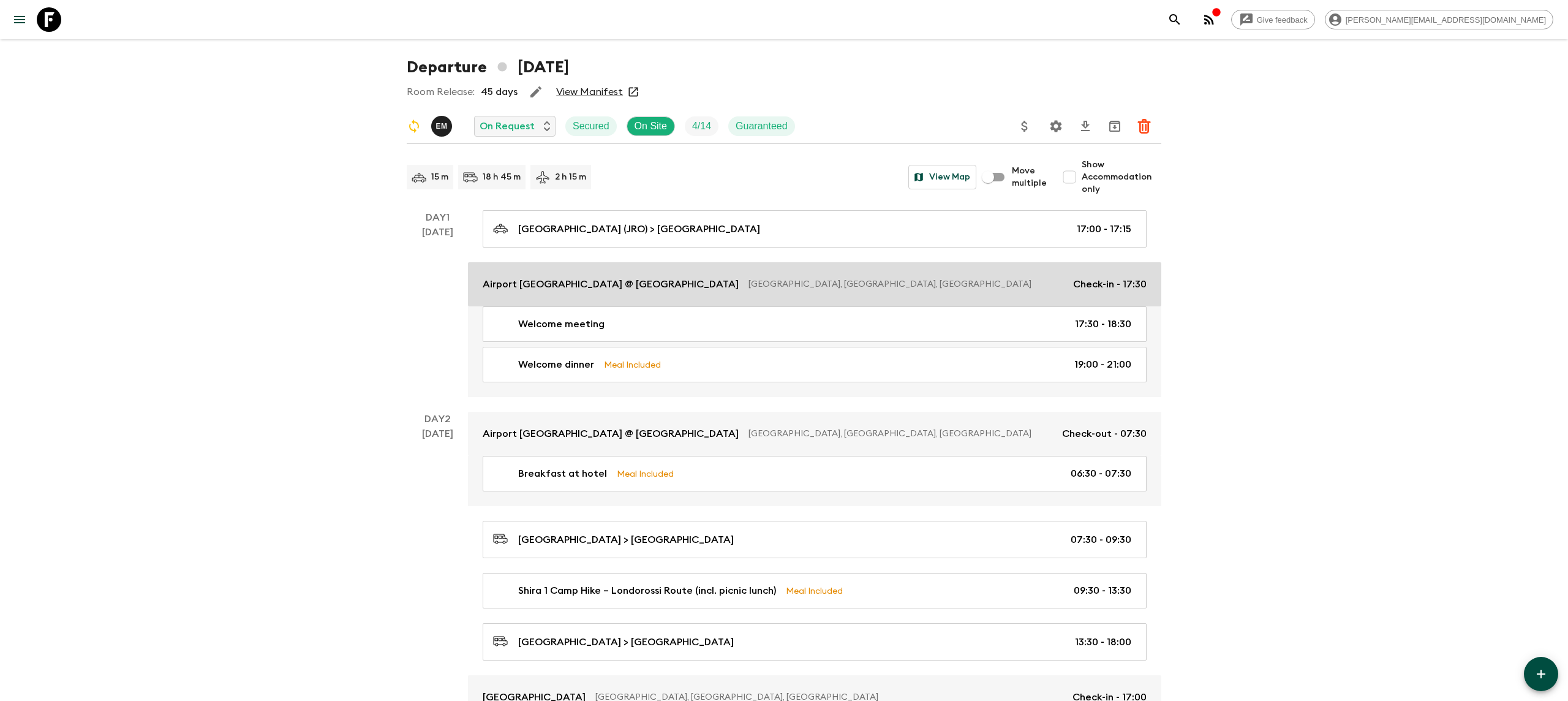
scroll to position [30, 0]
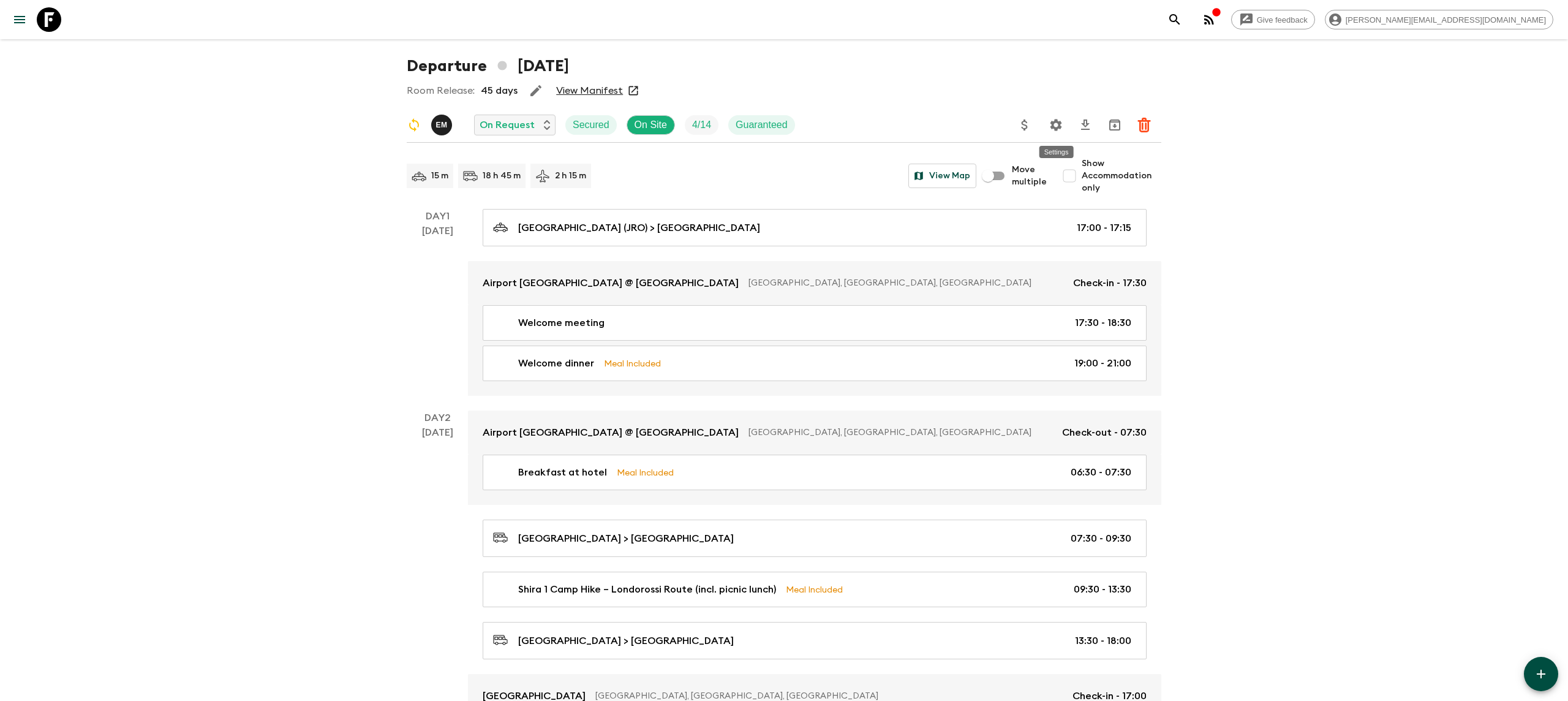
click at [1054, 131] on icon "Settings" at bounding box center [1056, 125] width 14 height 14
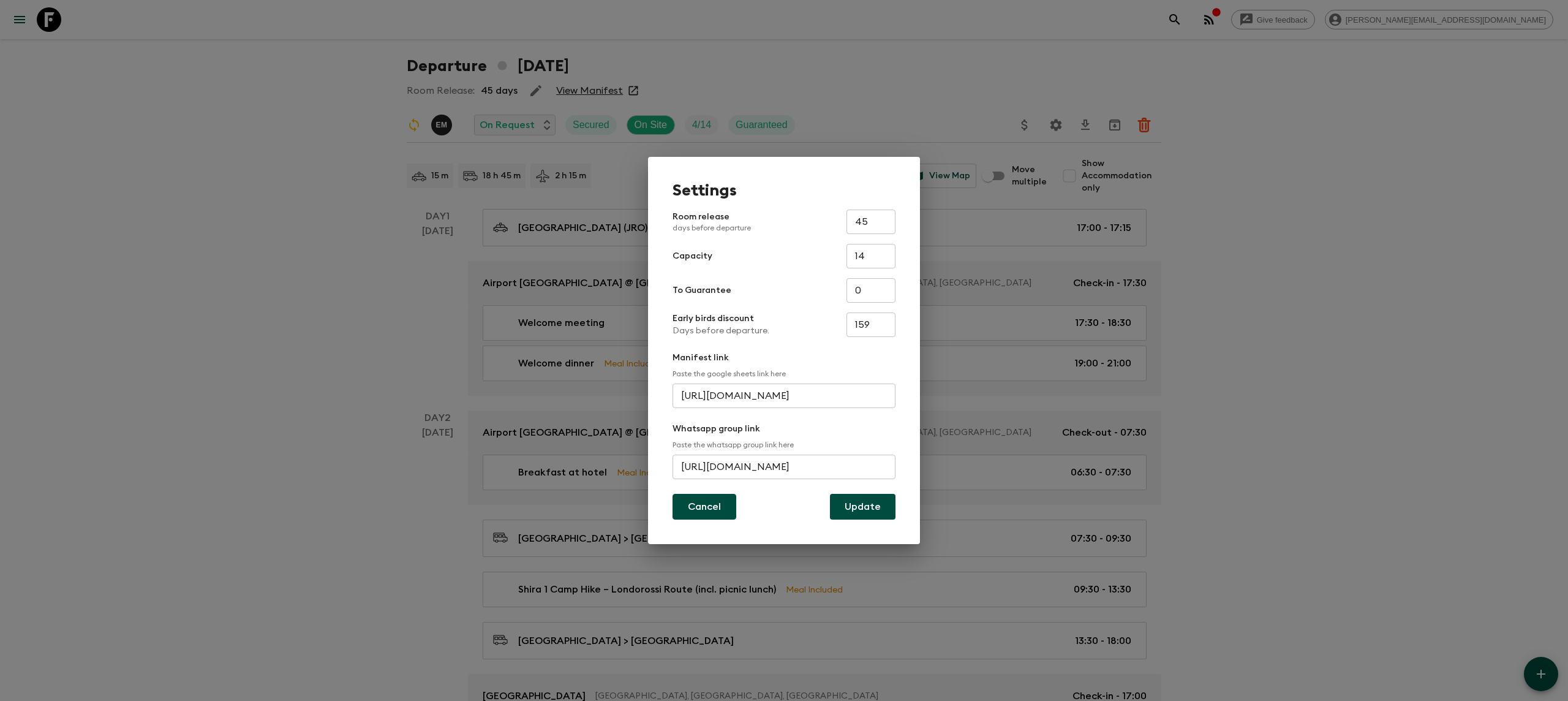
click at [709, 506] on button "Cancel" at bounding box center [704, 507] width 64 height 26
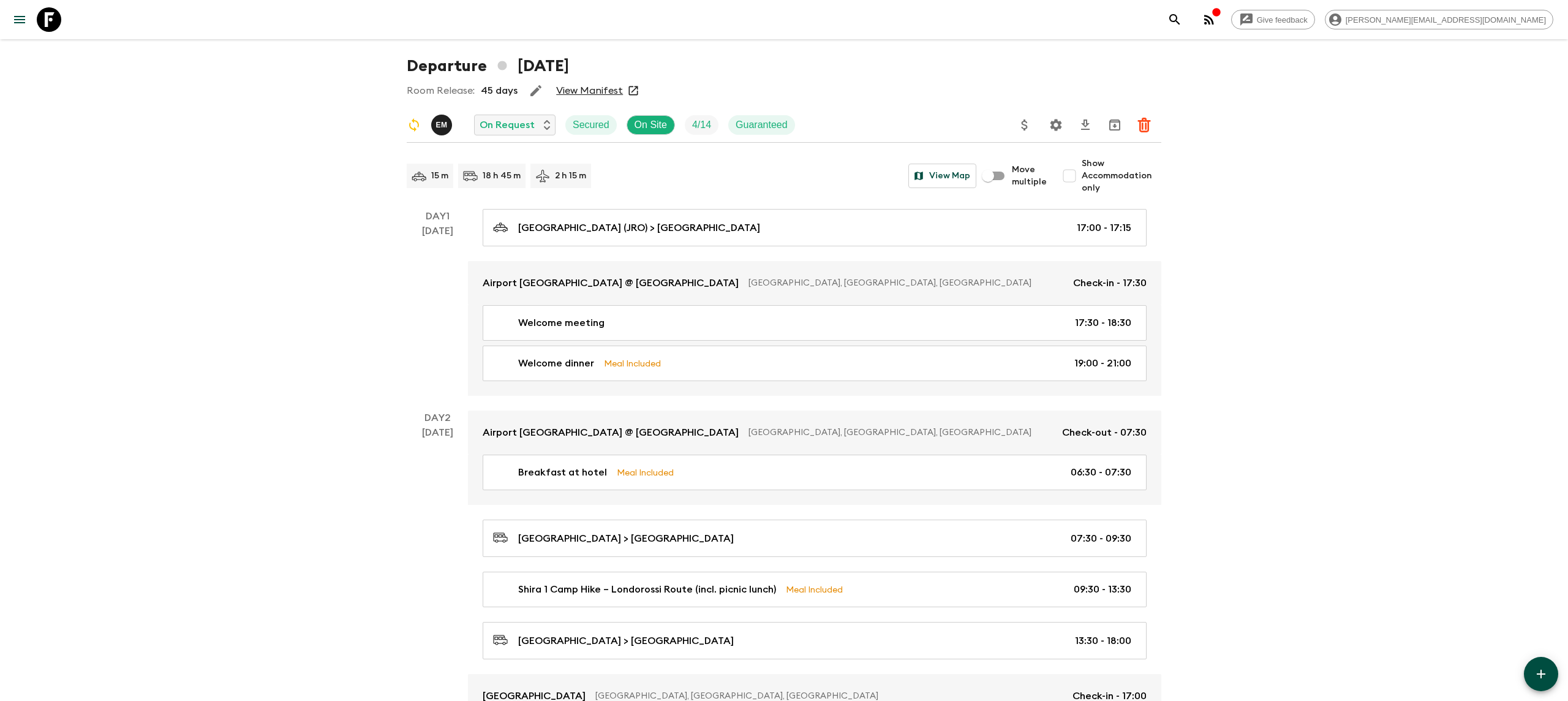
click at [42, 20] on icon at bounding box center [49, 20] width 25 height 25
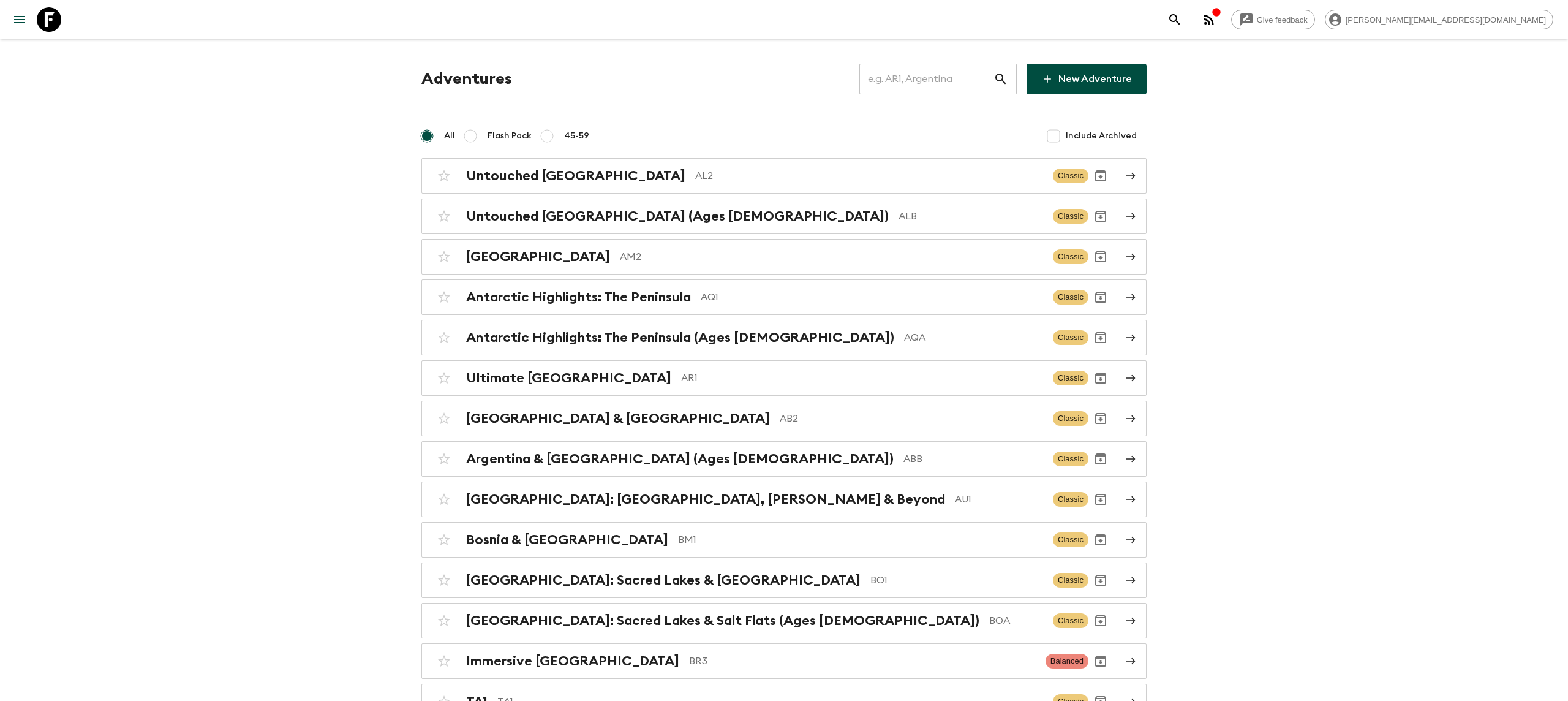
click at [956, 83] on input "text" at bounding box center [926, 79] width 134 height 34
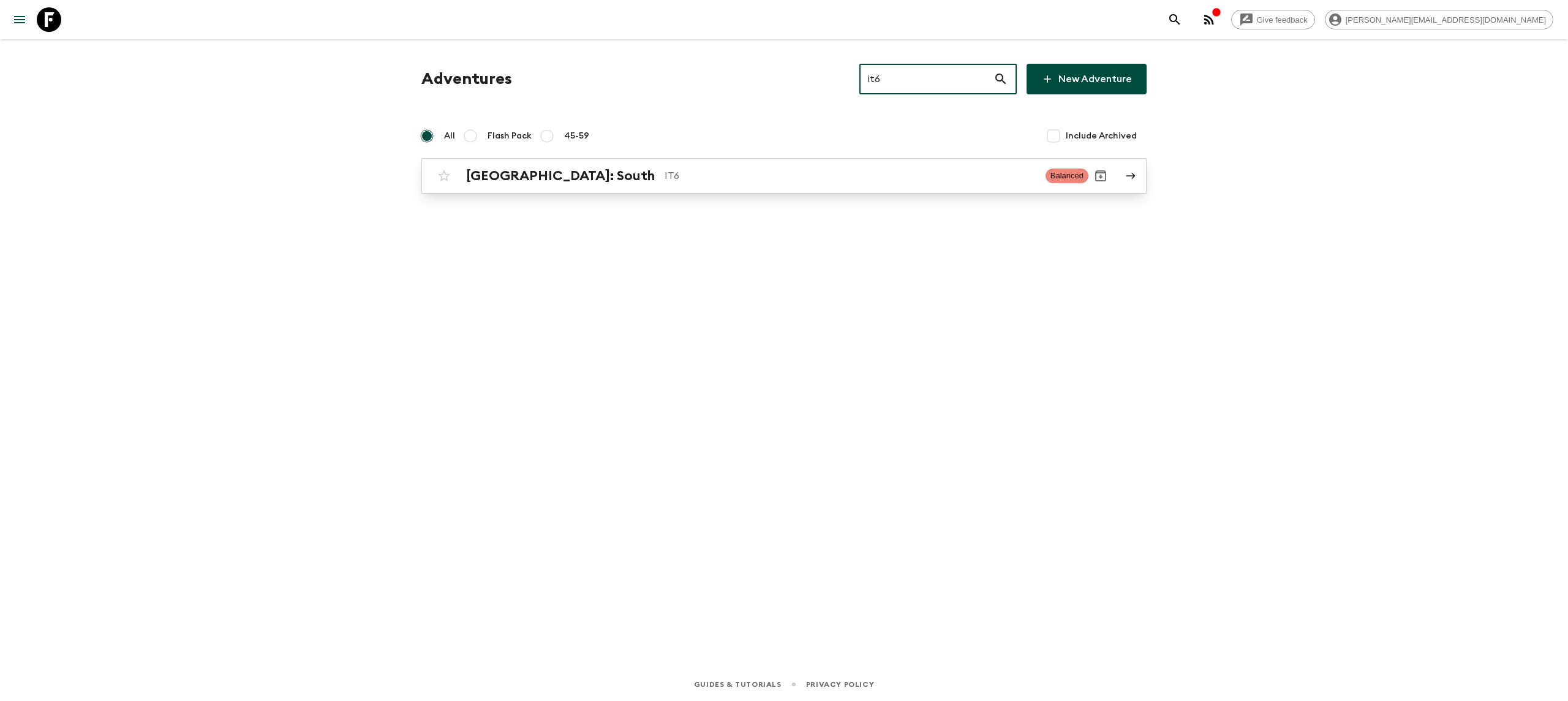
type input "it6"
click at [735, 173] on p "IT6" at bounding box center [850, 175] width 371 height 14
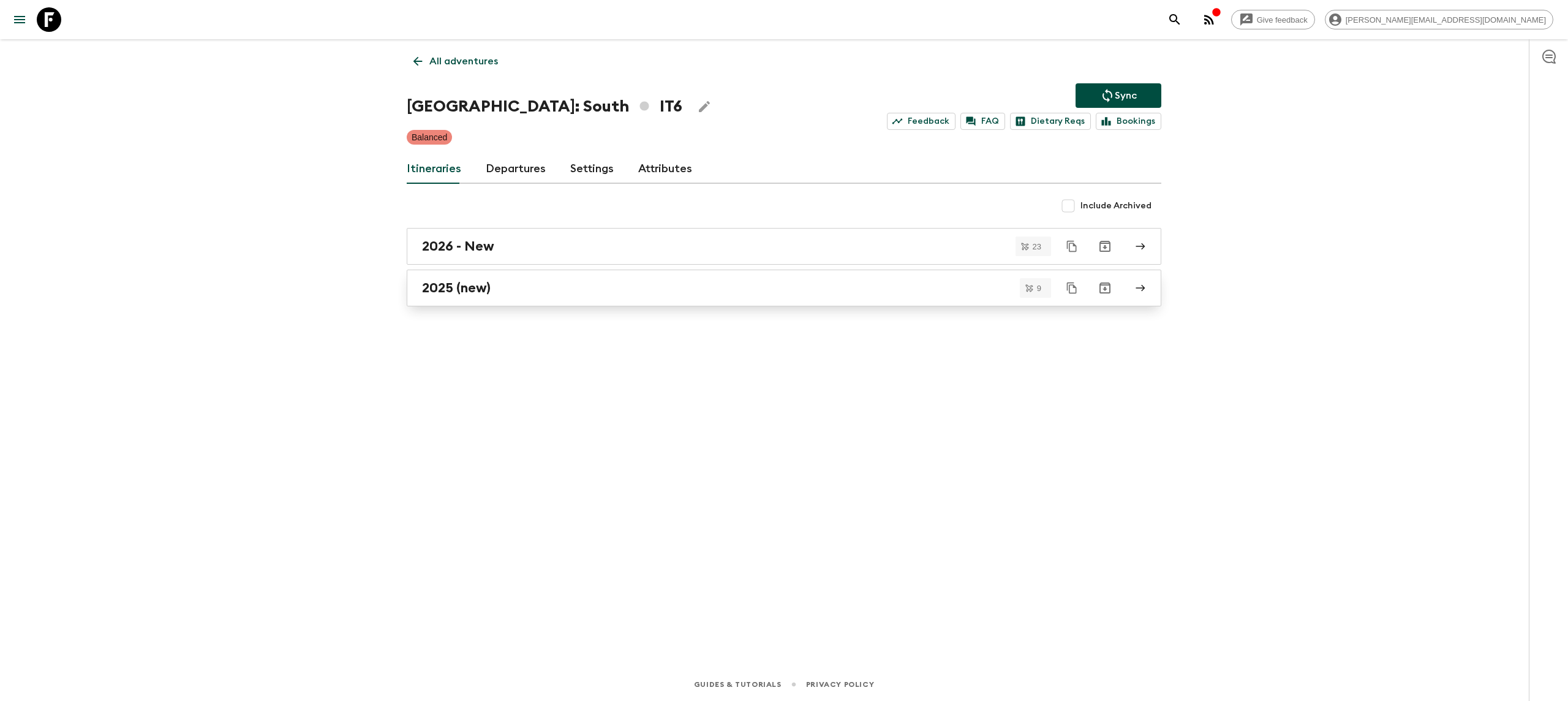
click at [490, 287] on h2 "2025 (new)" at bounding box center [456, 287] width 69 height 16
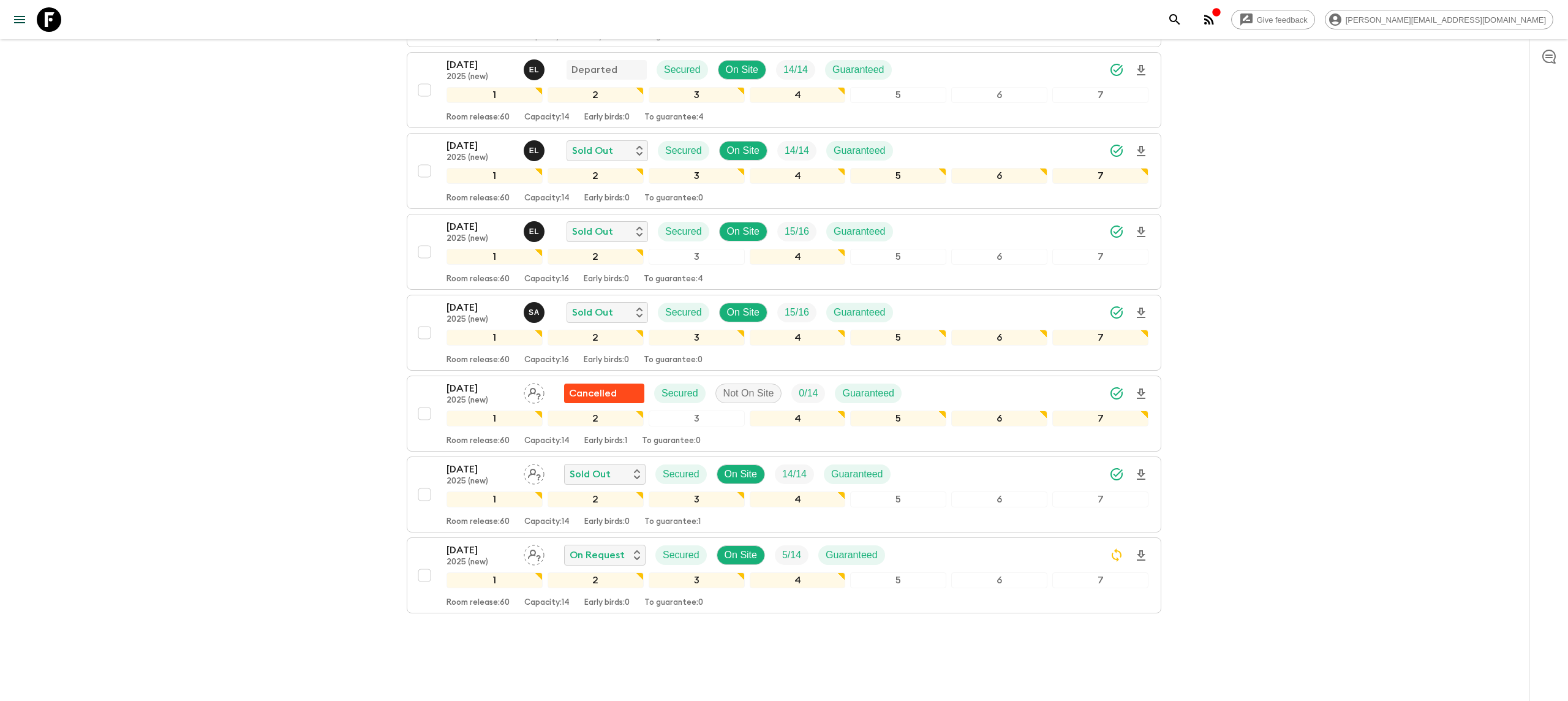
scroll to position [381, 0]
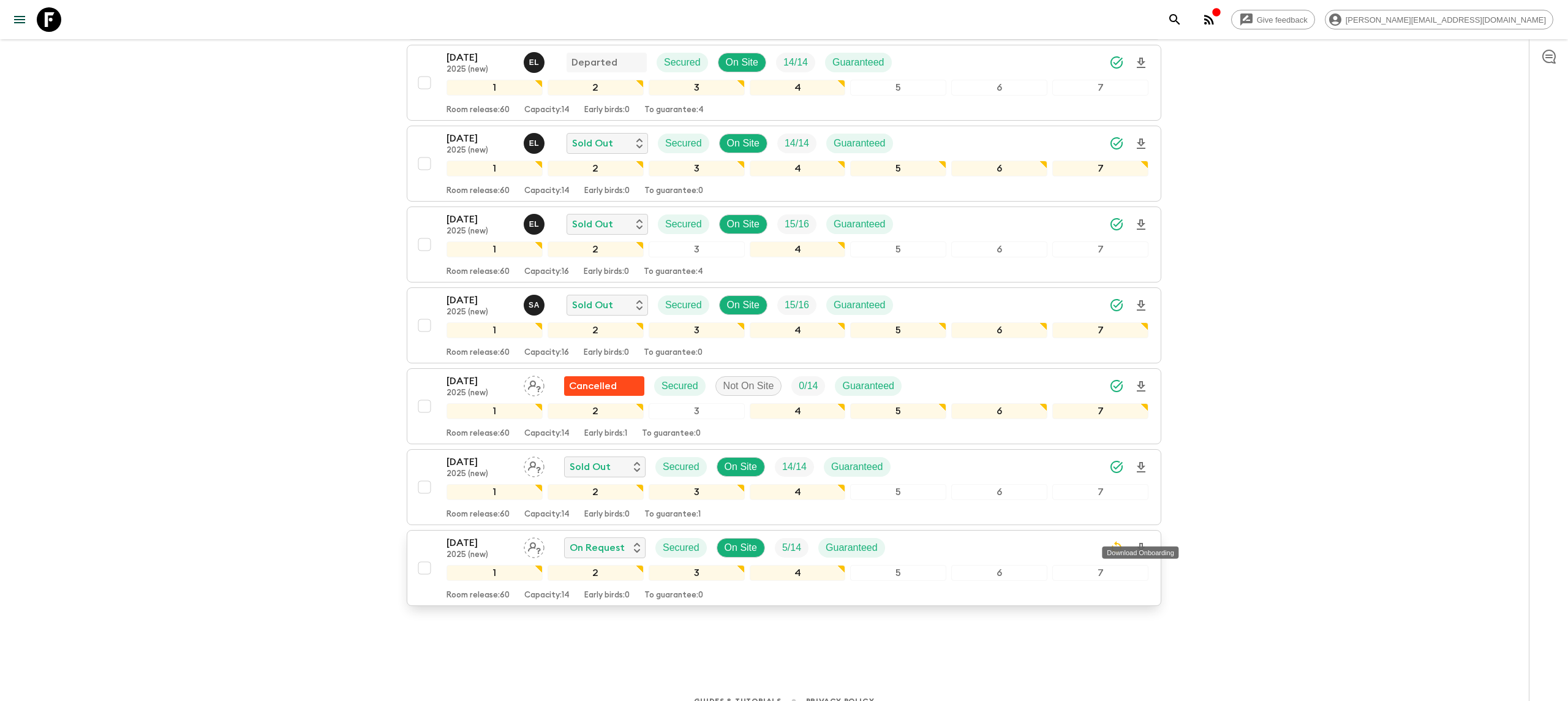
click at [1143, 542] on icon "Download Onboarding" at bounding box center [1141, 548] width 14 height 14
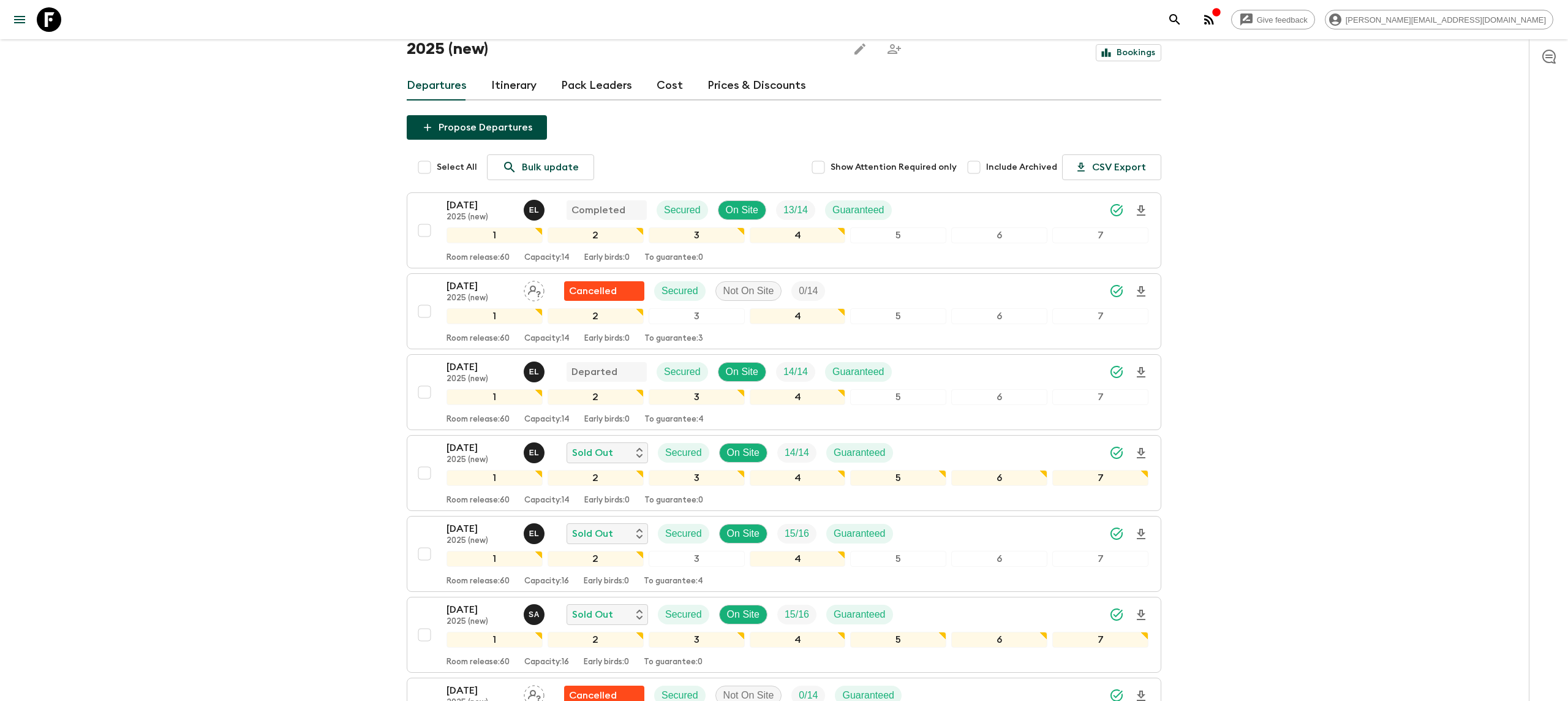
scroll to position [0, 0]
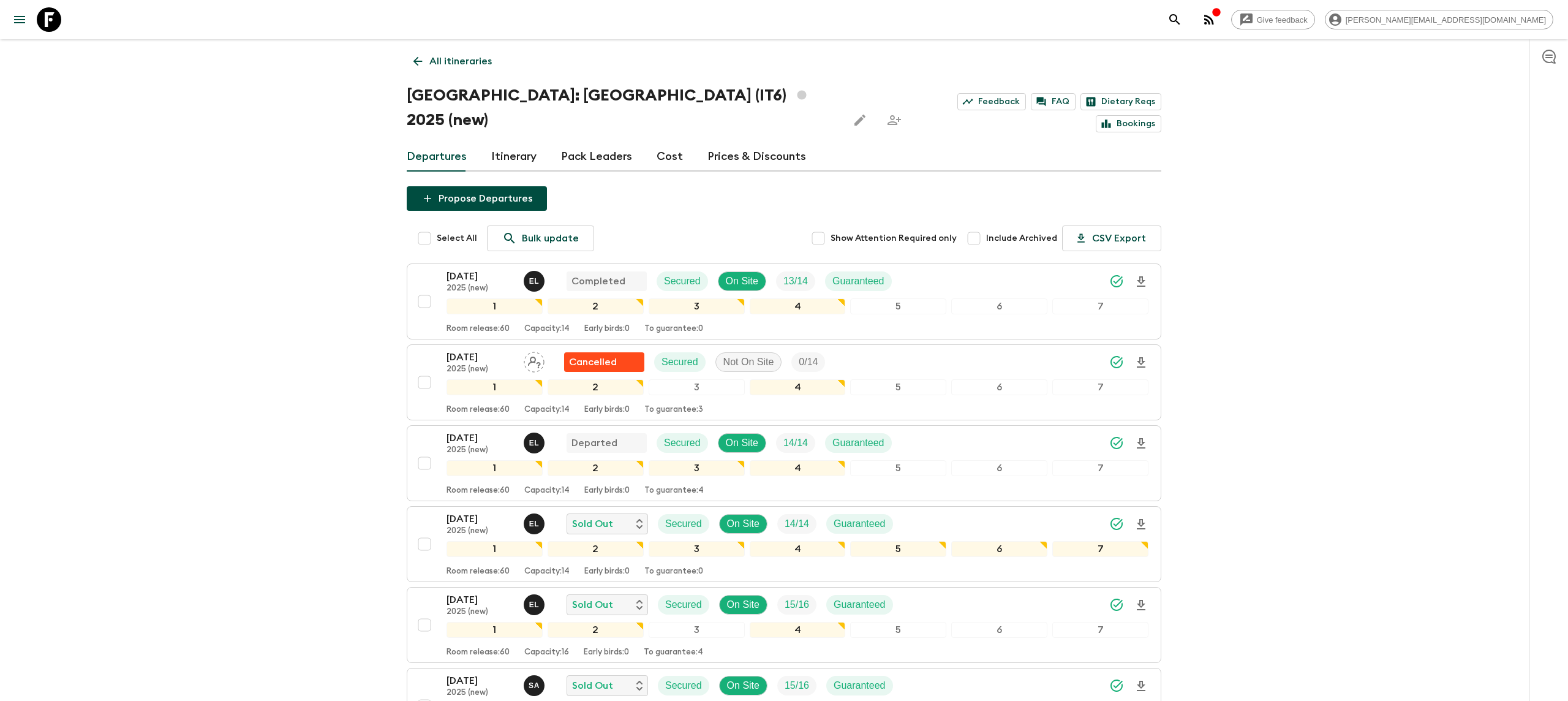
click at [45, 17] on icon at bounding box center [49, 20] width 25 height 25
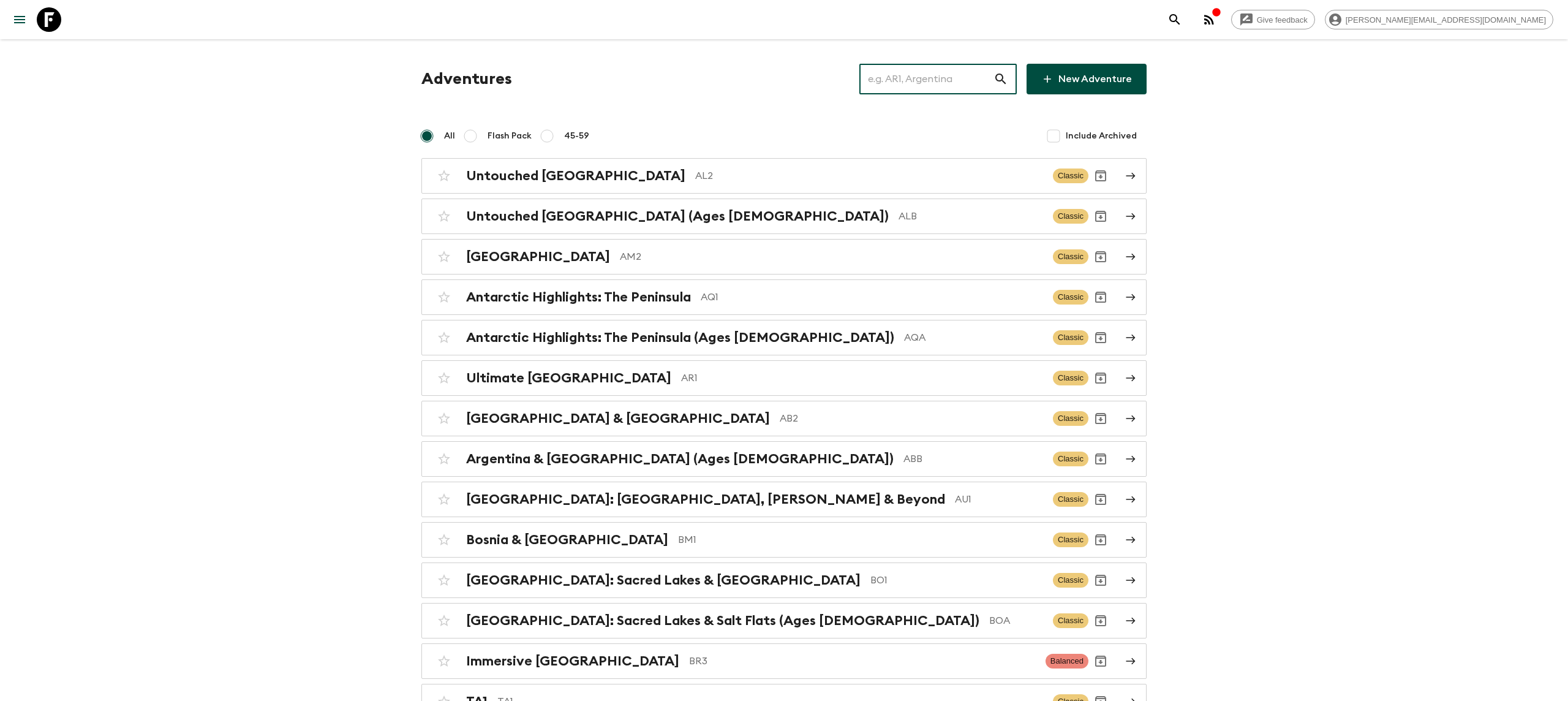
click at [917, 78] on input "text" at bounding box center [926, 79] width 134 height 34
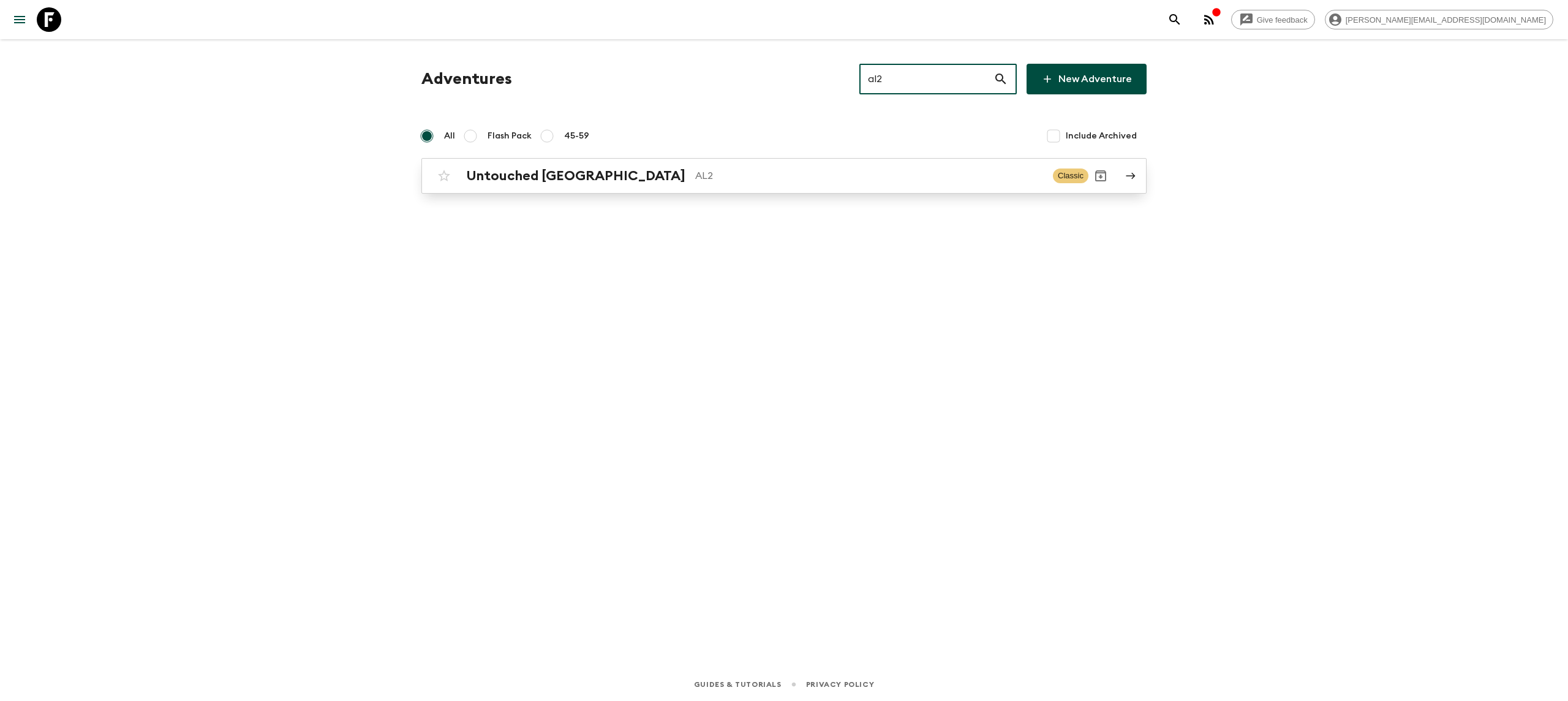
type input "al2"
click at [695, 180] on p "AL2" at bounding box center [869, 175] width 348 height 14
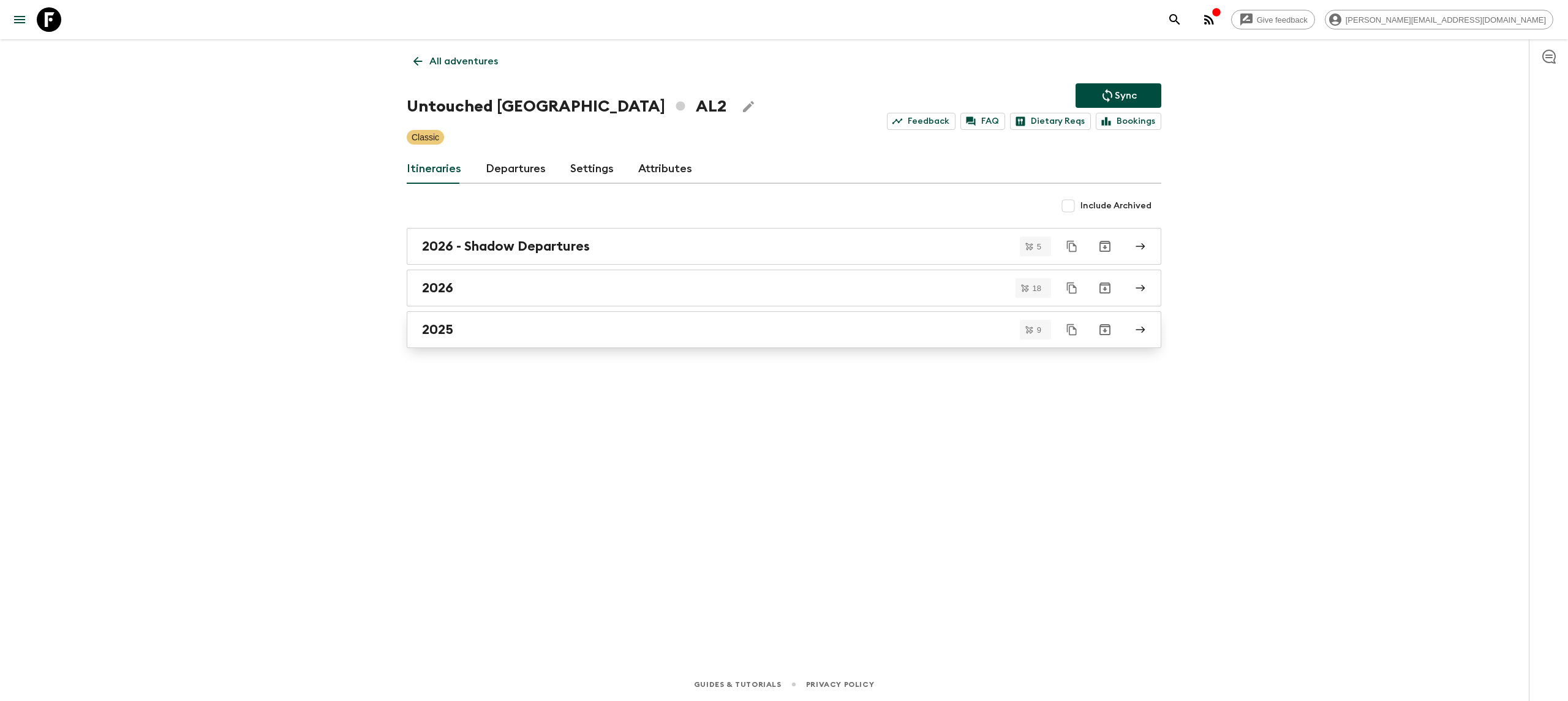
click at [500, 326] on div "2025" at bounding box center [772, 329] width 701 height 16
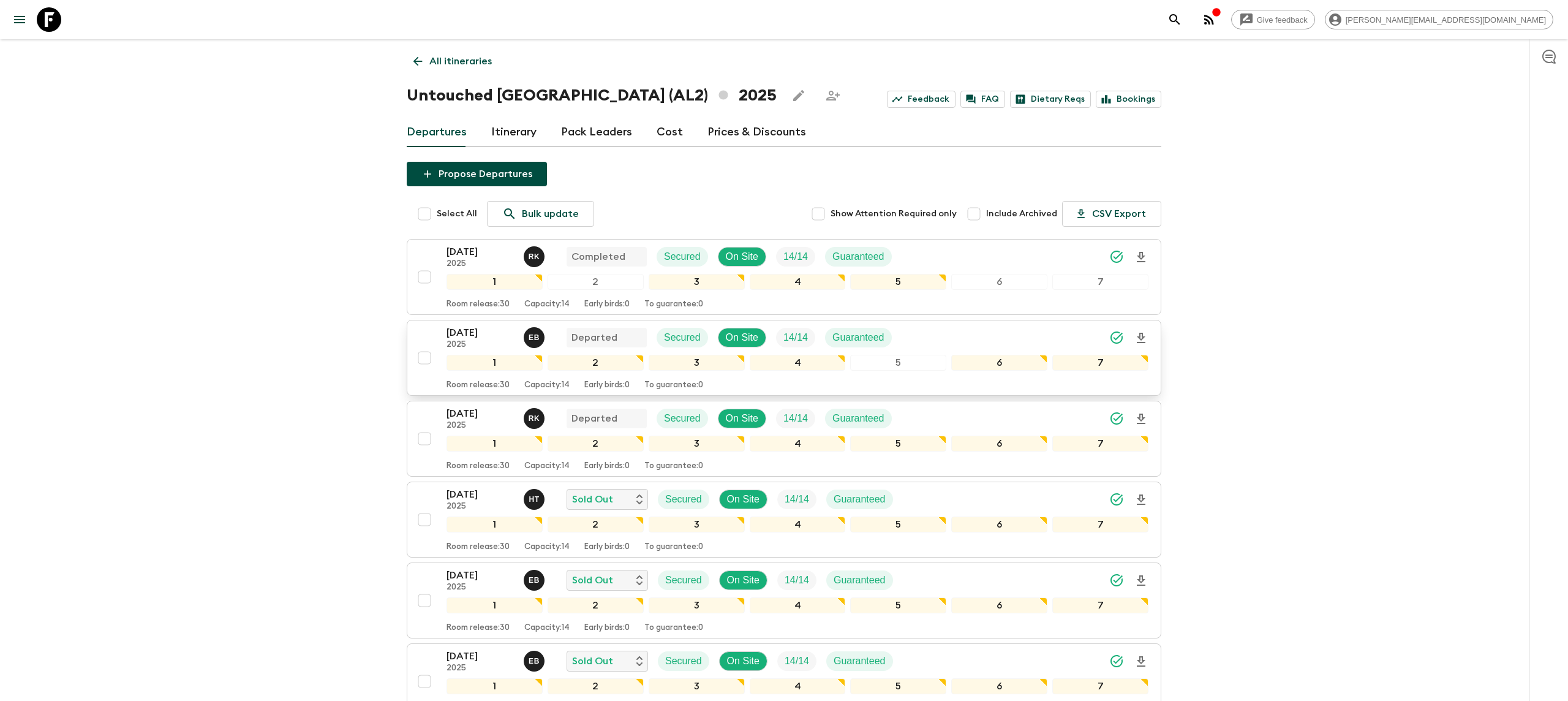
scroll to position [381, 0]
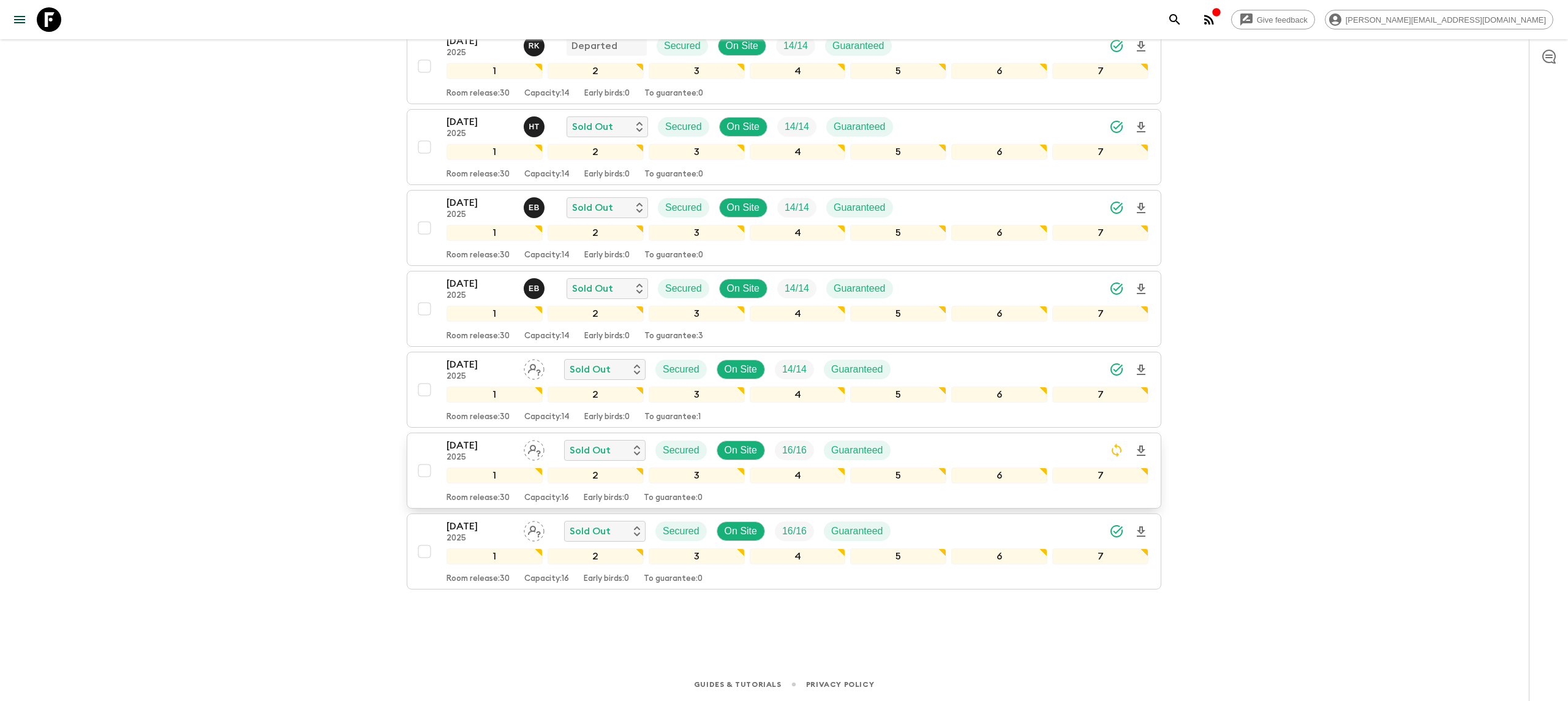
click at [472, 453] on p "2025" at bounding box center [480, 458] width 67 height 10
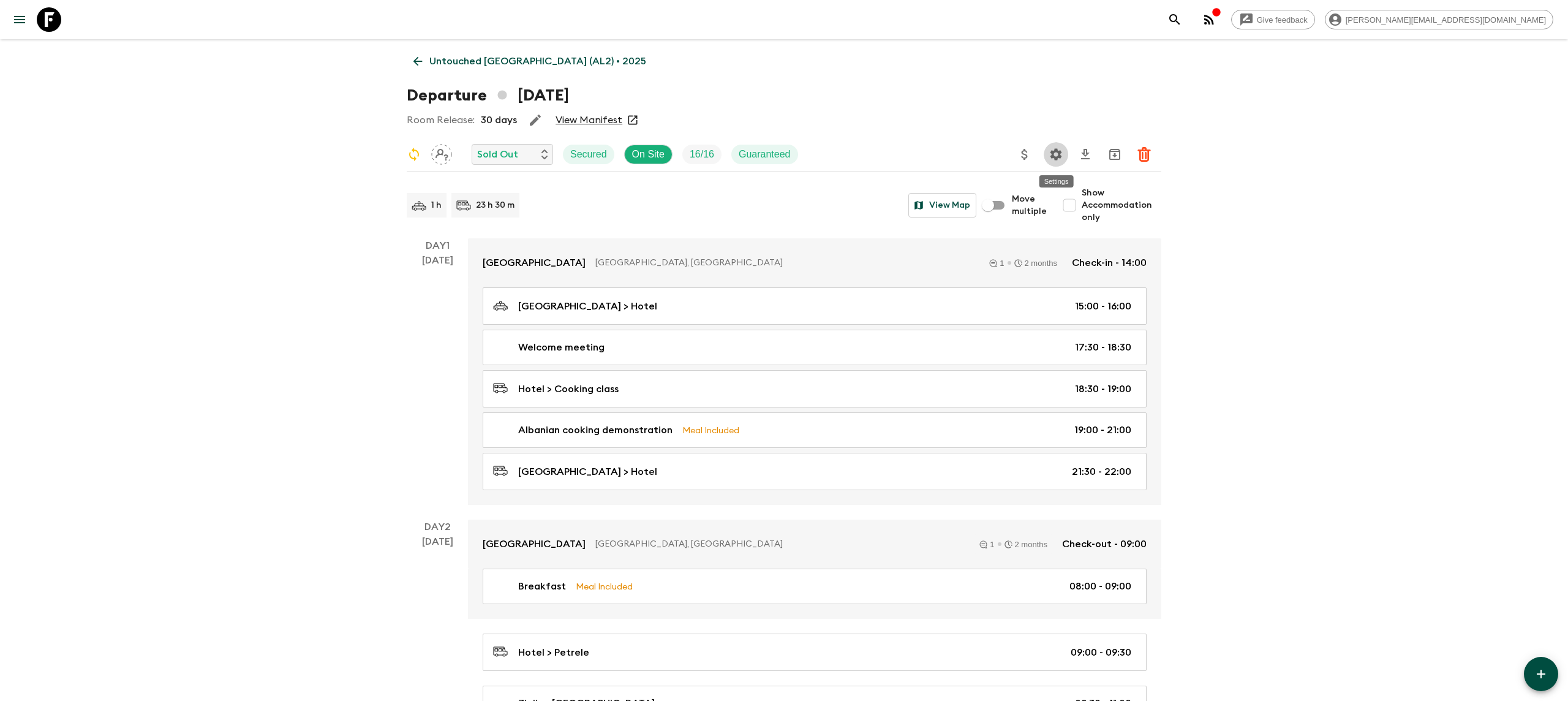
click at [1057, 153] on icon "Settings" at bounding box center [1056, 154] width 11 height 11
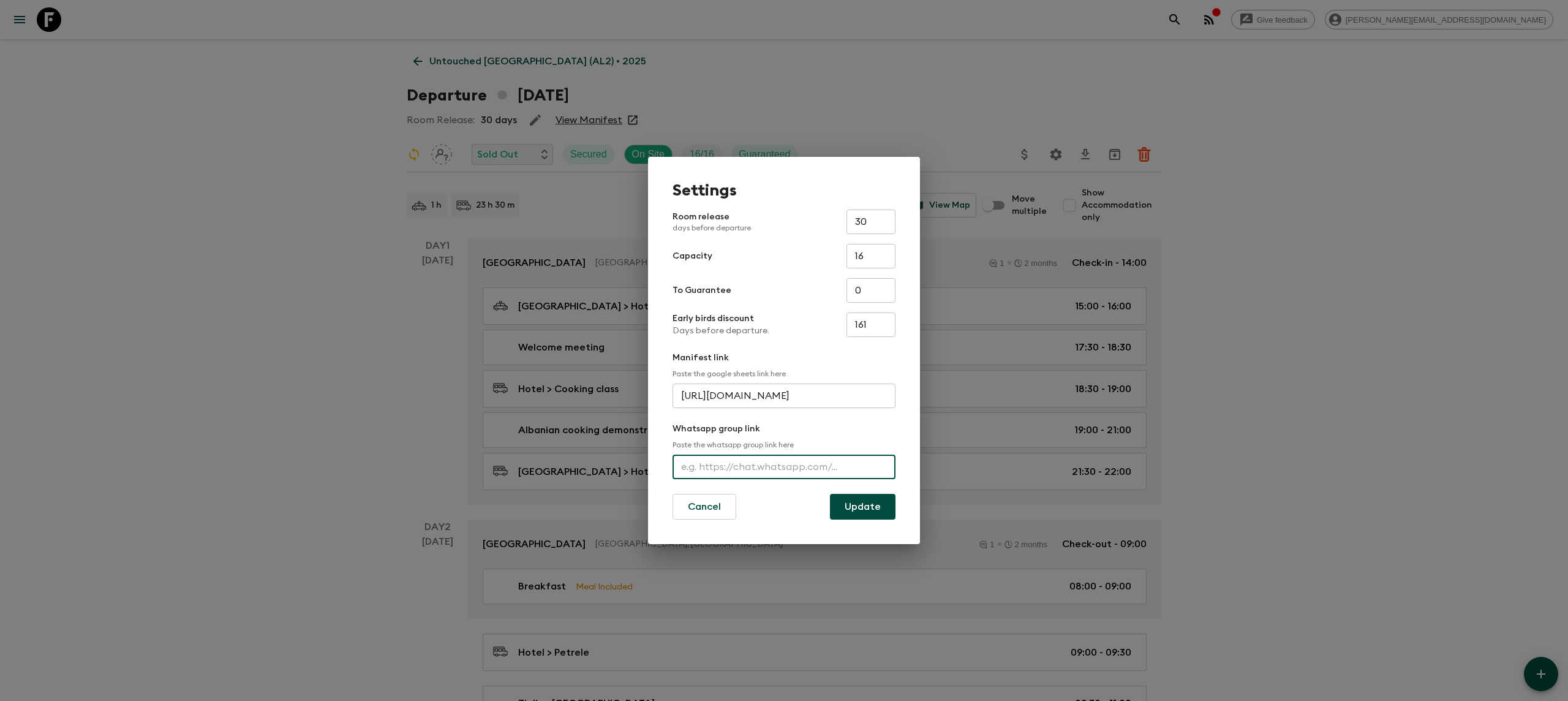
click at [704, 460] on input "text" at bounding box center [784, 466] width 223 height 25
click at [712, 510] on button "Cancel" at bounding box center [704, 507] width 64 height 26
